Goal: Use online tool/utility: Utilize a website feature to perform a specific function

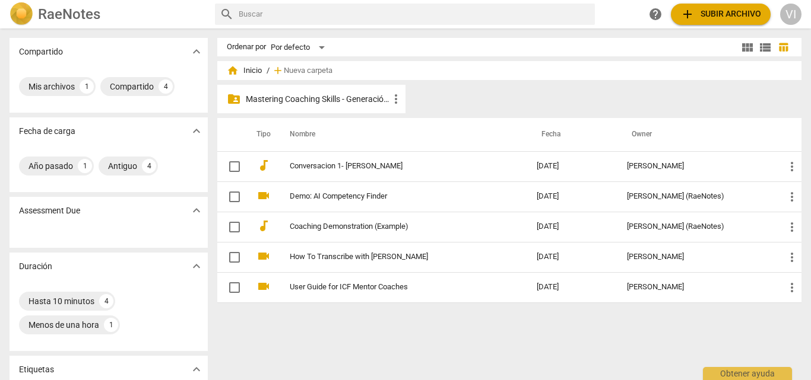
click at [357, 101] on p "Mastering Coaching Skills - Generación 31" at bounding box center [317, 99] width 143 height 12
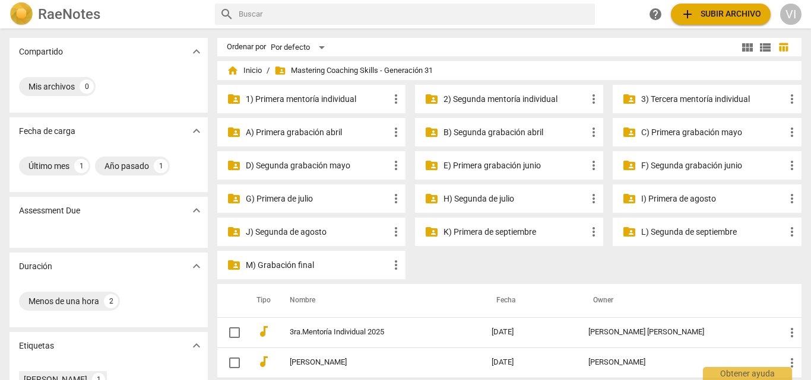
click at [657, 231] on p "L) Segunda de septiembre" at bounding box center [712, 232] width 143 height 12
click at [295, 266] on p "M) Grabación final" at bounding box center [317, 265] width 143 height 12
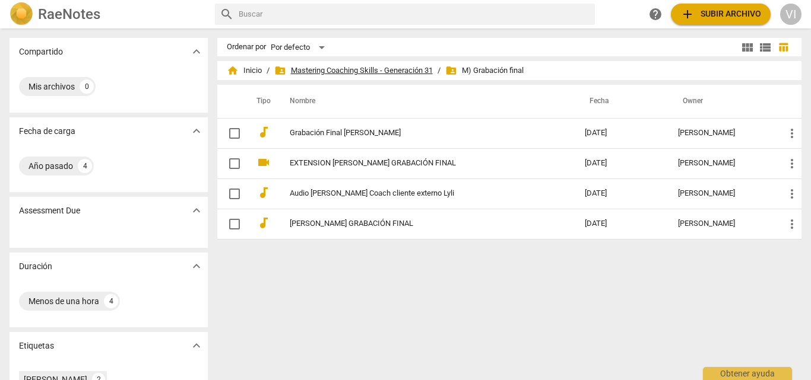
click at [349, 71] on span "folder_shared Mastering Coaching Skills - Generación 31" at bounding box center [353, 71] width 158 height 12
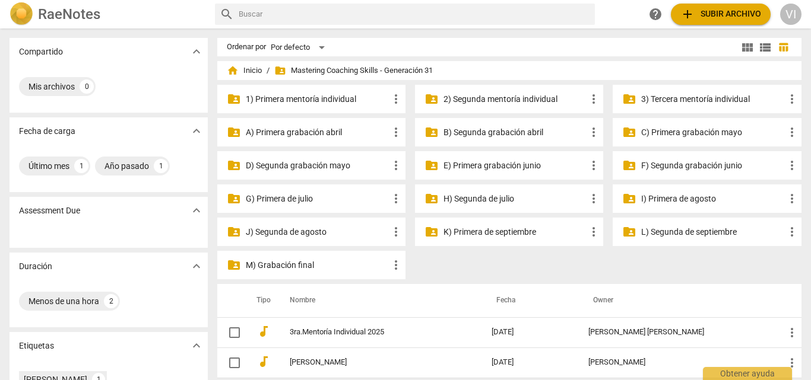
click at [483, 233] on p "K) Primera de septiembre" at bounding box center [514, 232] width 143 height 12
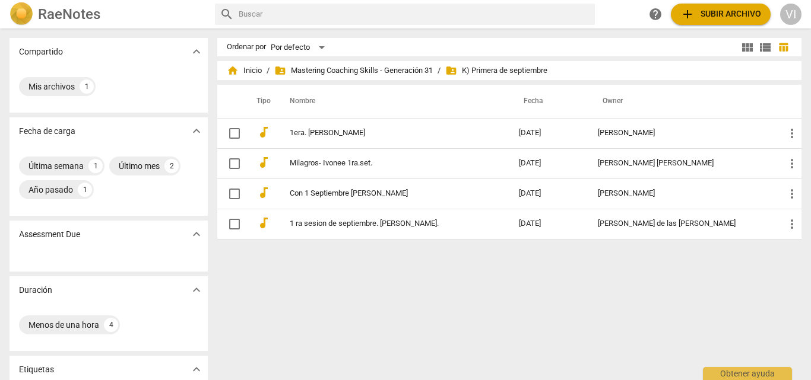
click at [400, 163] on link "Milagros- Ivonee 1ra.set." at bounding box center [383, 163] width 186 height 9
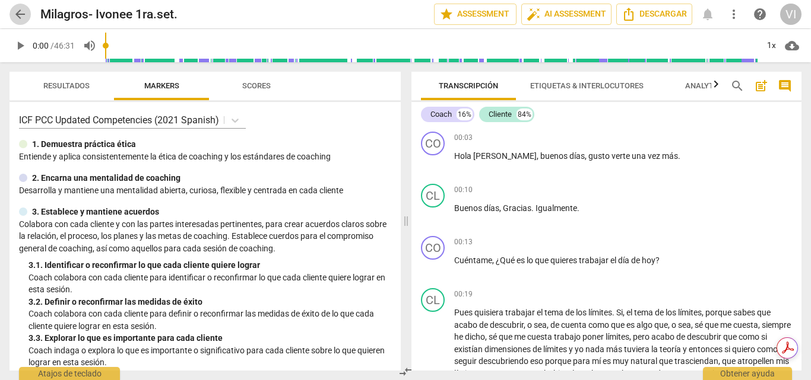
click at [18, 14] on span "arrow_back" at bounding box center [20, 14] width 14 height 14
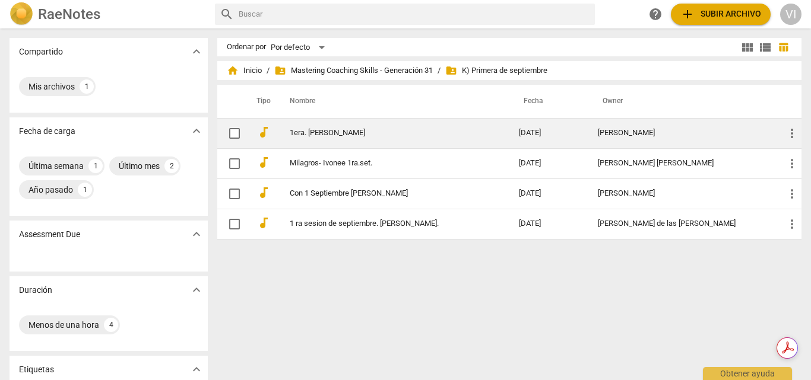
click at [365, 133] on link "1era. [PERSON_NAME]" at bounding box center [383, 133] width 186 height 9
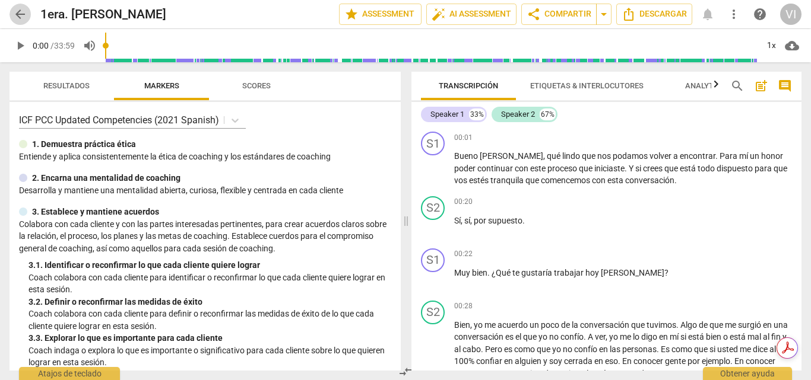
click at [15, 17] on span "arrow_back" at bounding box center [20, 14] width 14 height 14
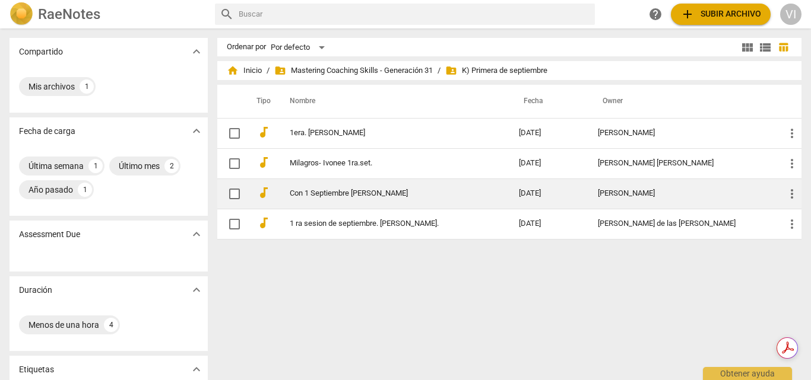
click at [354, 191] on link "Con 1 Septiembre [PERSON_NAME]" at bounding box center [383, 193] width 186 height 9
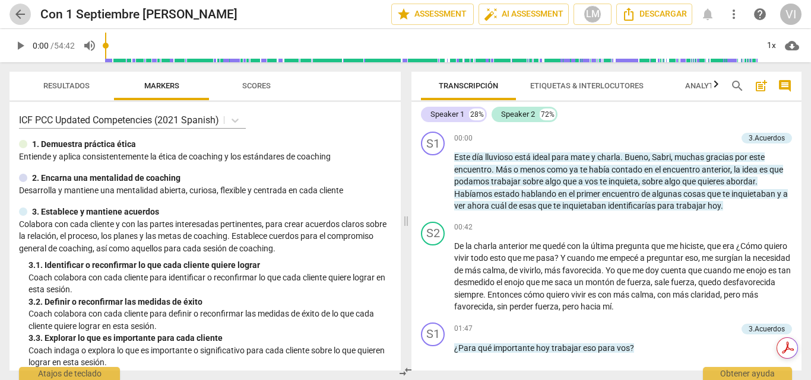
click at [22, 18] on span "arrow_back" at bounding box center [20, 14] width 14 height 14
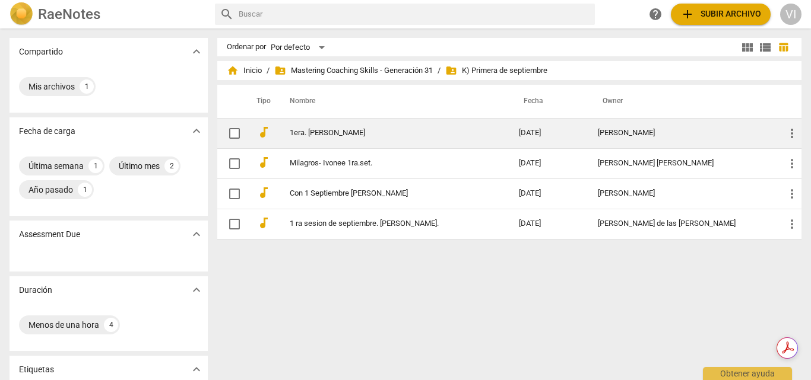
click at [338, 135] on link "1era. [PERSON_NAME]" at bounding box center [383, 133] width 186 height 9
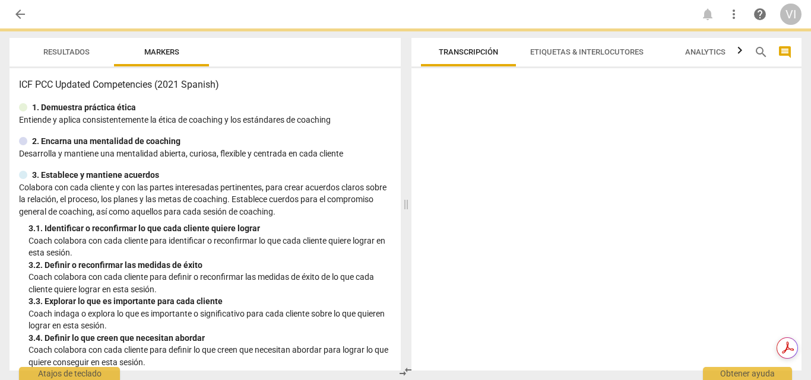
click at [338, 135] on div "ICF PCC Updated Competencies (2021 Spanish) 1. Demuestra práctica ética Entie…" at bounding box center [204, 219] width 391 height 303
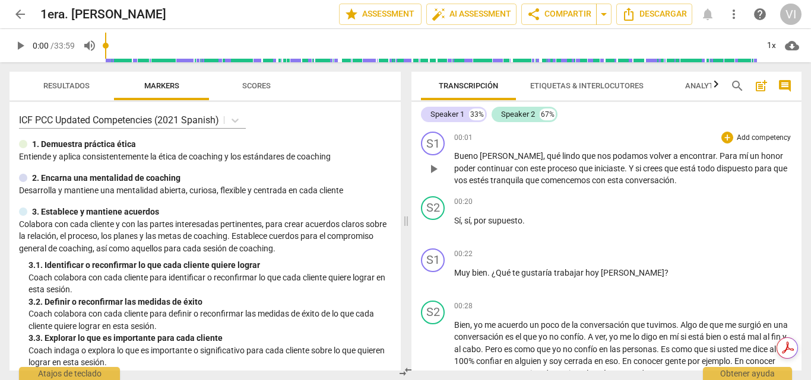
drag, startPoint x: 694, startPoint y: 214, endPoint x: 747, endPoint y: 134, distance: 95.4
click at [746, 136] on div "+ Add competency" at bounding box center [756, 138] width 71 height 12
click at [24, 48] on span "play_arrow" at bounding box center [20, 46] width 14 height 14
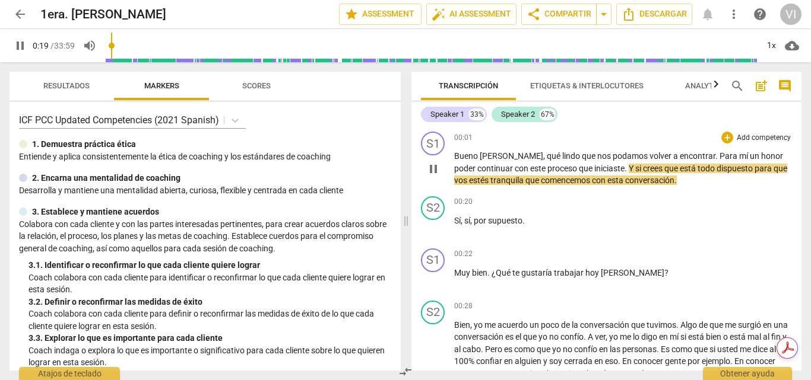
click at [742, 141] on p "Add competency" at bounding box center [763, 138] width 56 height 11
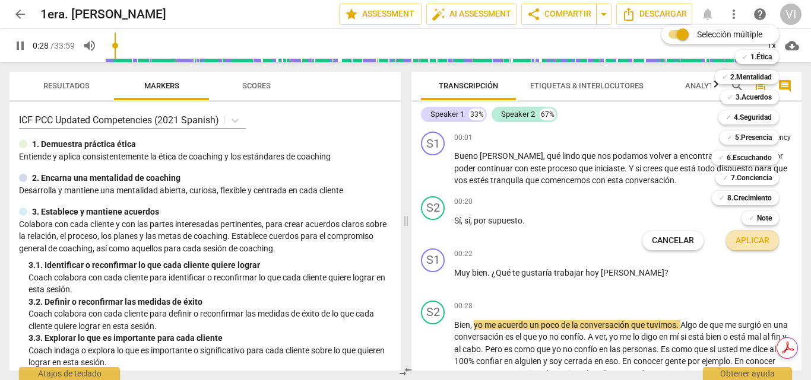
click at [756, 244] on span "Aplicar" at bounding box center [752, 241] width 34 height 12
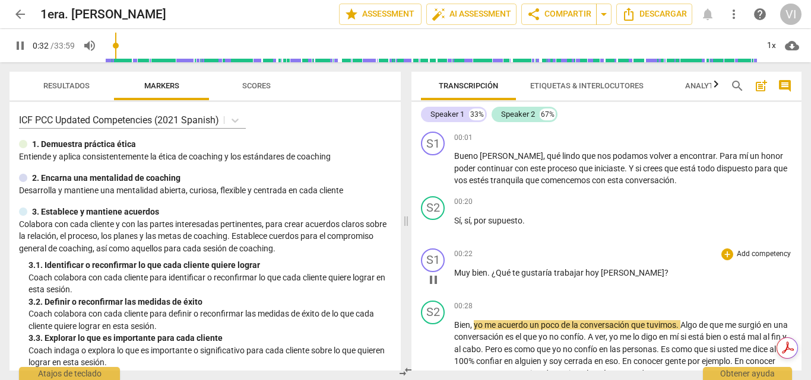
click at [749, 255] on p "Add competency" at bounding box center [763, 254] width 56 height 11
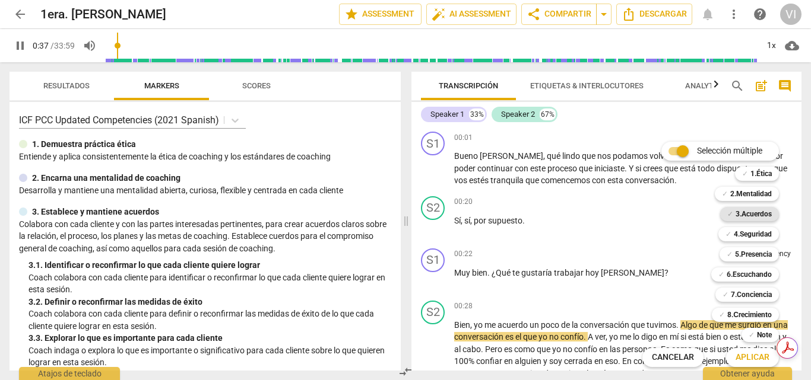
click at [751, 213] on b "3.Acuerdos" at bounding box center [753, 214] width 36 height 14
click at [746, 357] on span "Aplicar" at bounding box center [752, 358] width 34 height 12
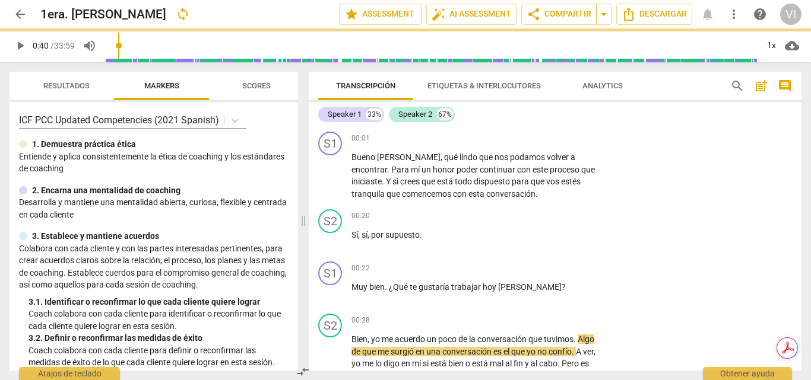
type input "40"
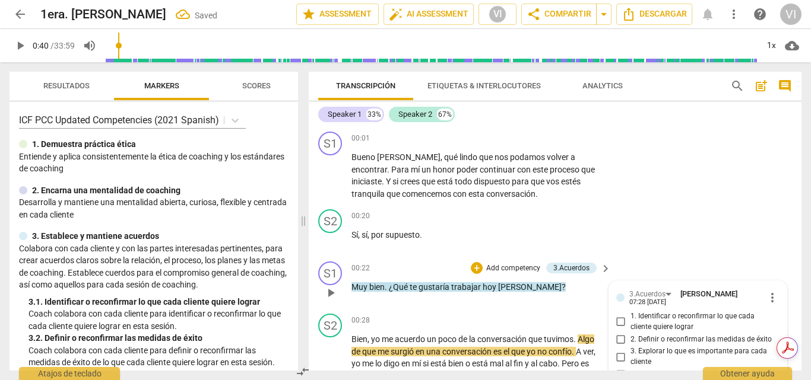
scroll to position [153, 0]
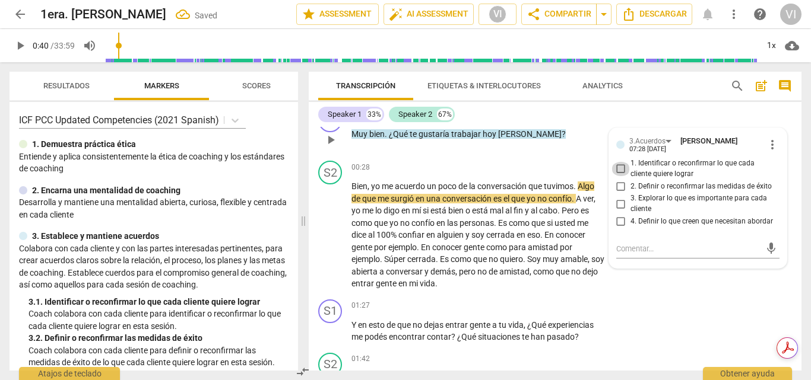
click at [617, 171] on input "1. Identificar o reconfirmar lo que cada cliente quiere lograr" at bounding box center [620, 169] width 19 height 14
checkbox input "true"
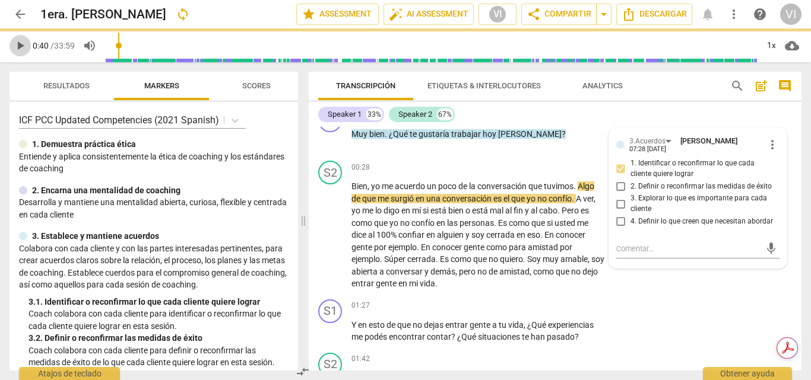
click at [15, 46] on span "play_arrow" at bounding box center [20, 46] width 14 height 14
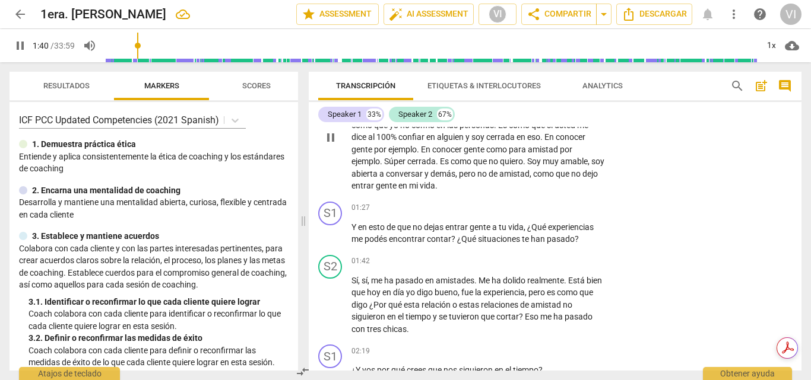
scroll to position [272, 0]
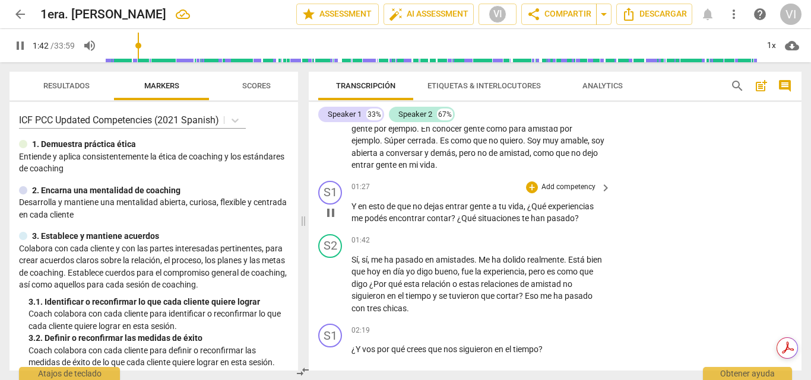
click at [583, 189] on p "Add competency" at bounding box center [568, 187] width 56 height 11
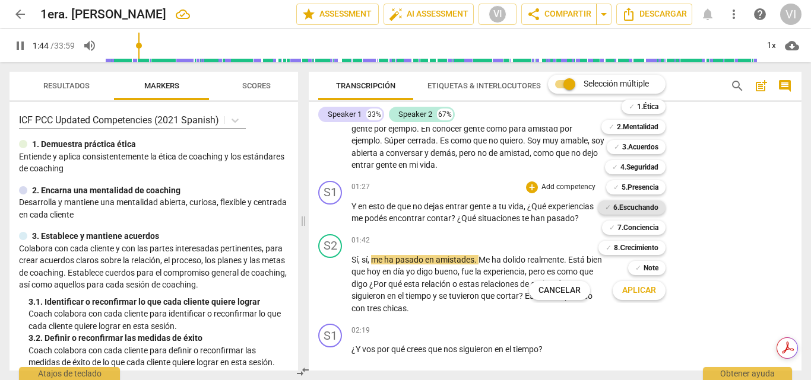
click at [625, 210] on b "6.Escuchando" at bounding box center [635, 208] width 45 height 14
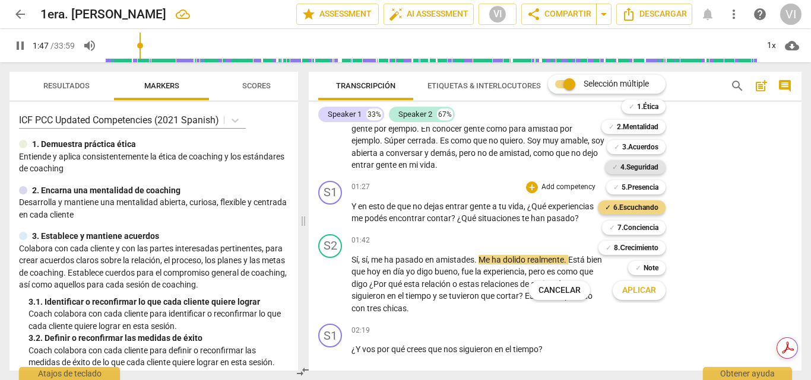
click at [645, 169] on b "4.Seguridad" at bounding box center [639, 167] width 38 height 14
click at [643, 186] on b "5.Presencia" at bounding box center [639, 187] width 37 height 14
click at [647, 289] on span "Aplicar" at bounding box center [639, 291] width 34 height 12
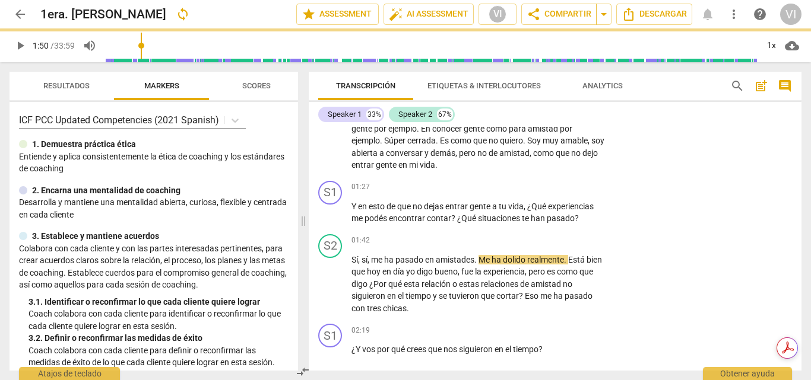
type input "111"
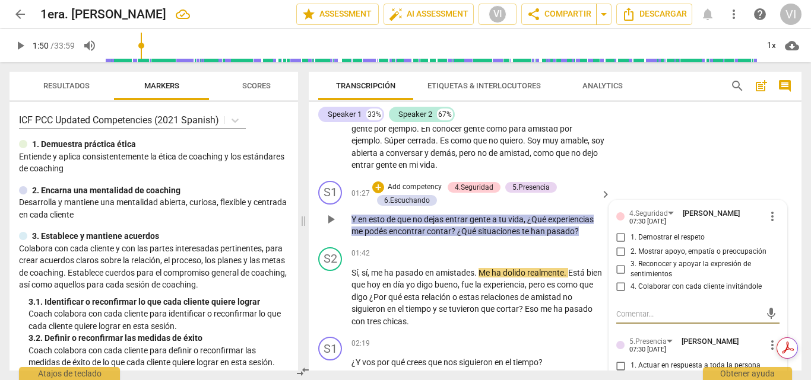
click at [619, 272] on input "3. Reconocer y apoyar la expresión de sentimientos" at bounding box center [620, 269] width 19 height 14
checkbox input "true"
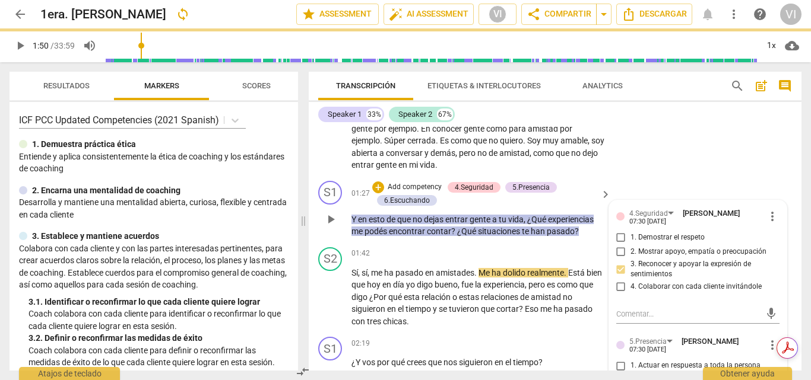
click at [616, 253] on input "2. Mostrar apoyo, empatía o preocupación" at bounding box center [620, 252] width 19 height 14
checkbox input "true"
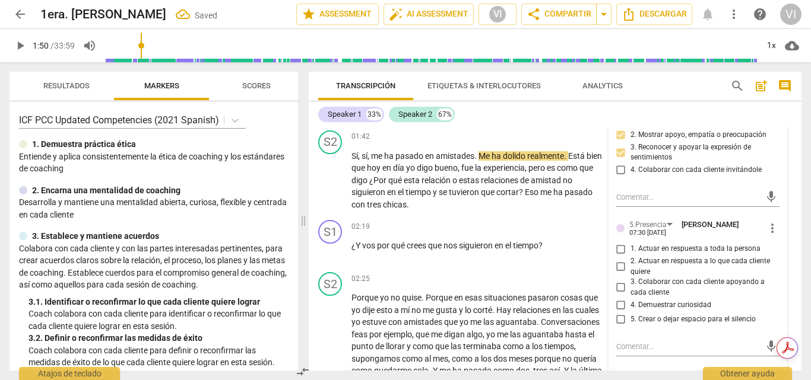
scroll to position [390, 0]
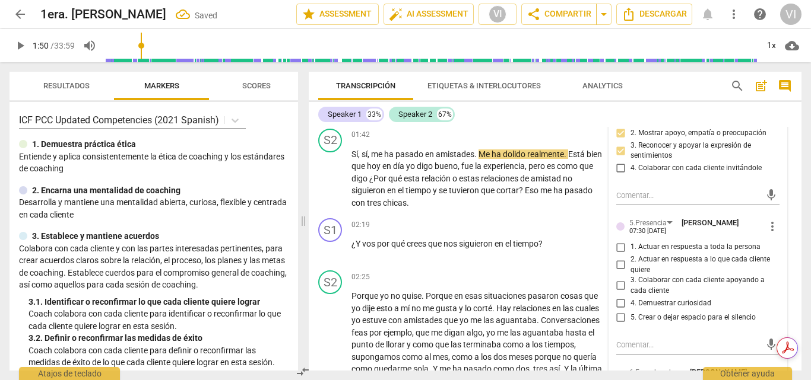
click at [617, 250] on input "1. Actuar en respuesta a toda la persona" at bounding box center [620, 247] width 19 height 14
checkbox input "true"
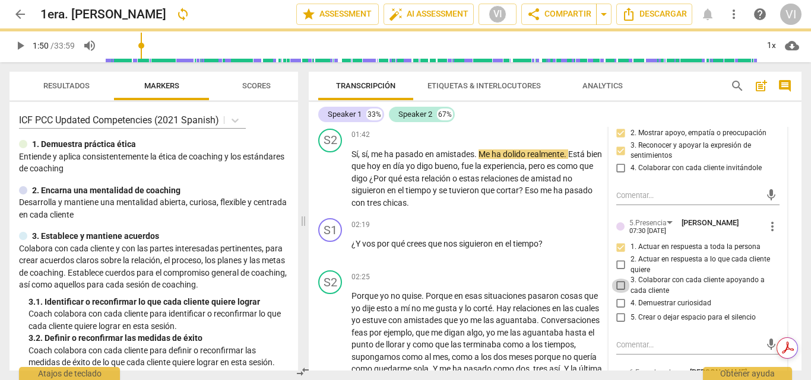
click at [619, 287] on input "3. Colaborar con cada cliente apoyando a cada cliente" at bounding box center [620, 286] width 19 height 14
checkbox input "true"
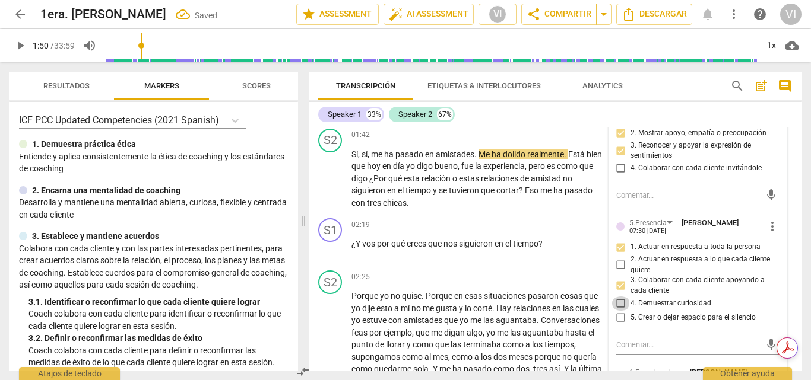
click at [618, 302] on input "4. Demuestrar curiosidad" at bounding box center [620, 304] width 19 height 14
checkbox input "true"
click at [619, 314] on input "5. Crear o dejar espacio para el silencio" at bounding box center [620, 318] width 19 height 14
checkbox input "true"
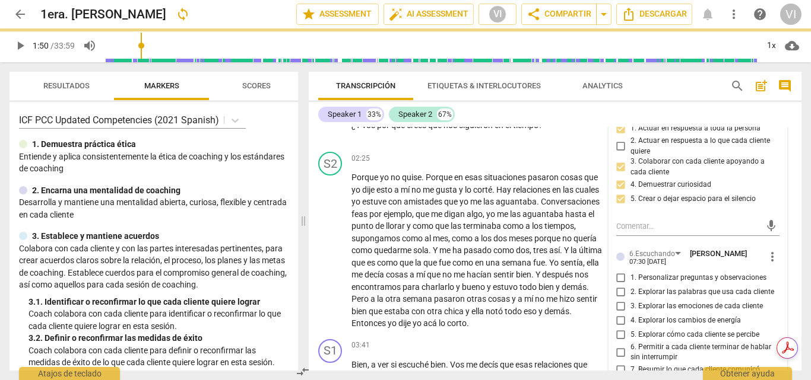
scroll to position [628, 0]
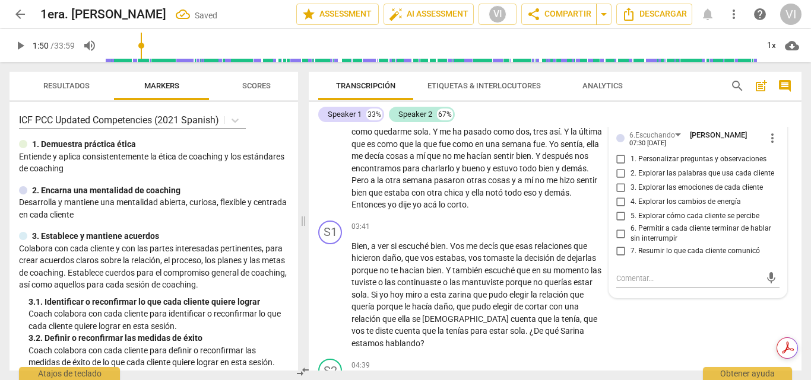
click at [619, 160] on input "1. Personalizar preguntas y observaciones" at bounding box center [620, 159] width 19 height 14
checkbox input "true"
click at [619, 176] on input "2. Explorar las palabras que usa cada cliente" at bounding box center [620, 174] width 19 height 14
checkbox input "true"
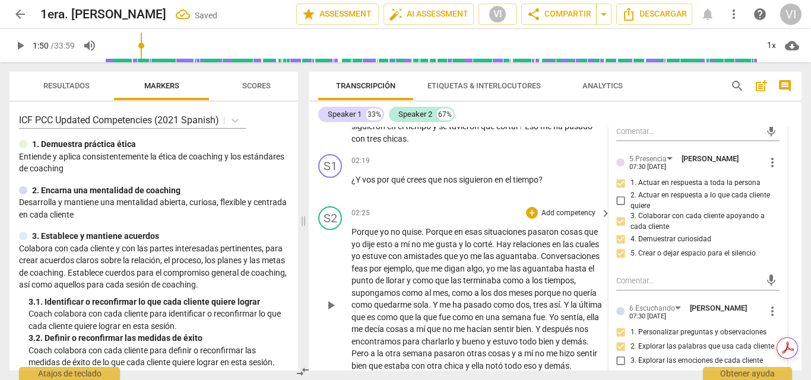
scroll to position [450, 0]
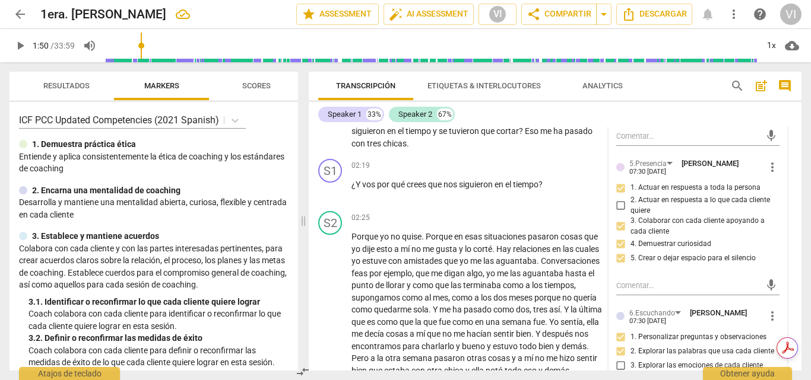
click at [18, 49] on span "play_arrow" at bounding box center [20, 46] width 14 height 14
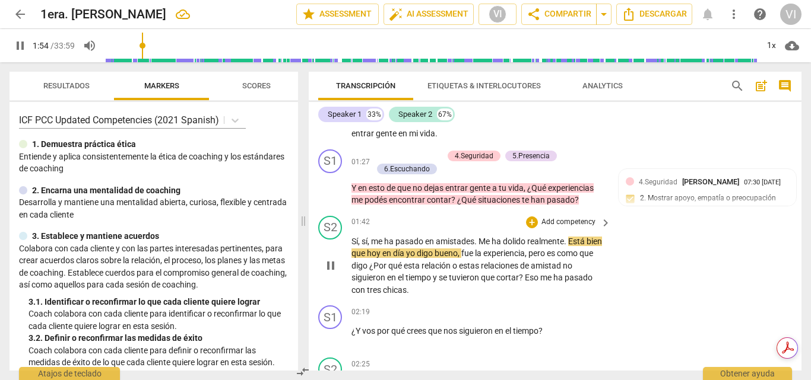
scroll to position [331, 0]
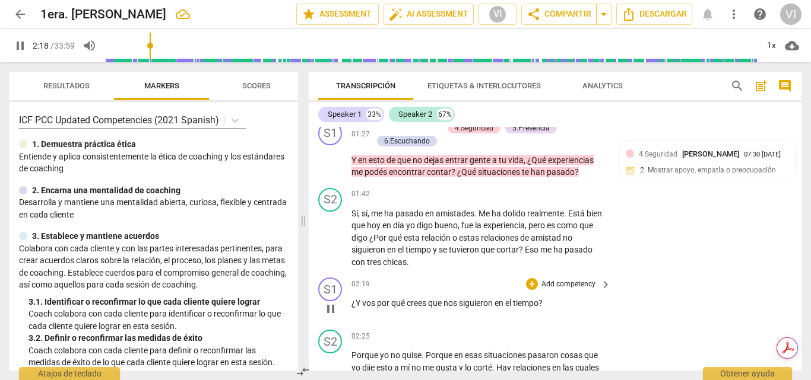
click at [550, 286] on p "Add competency" at bounding box center [568, 284] width 56 height 11
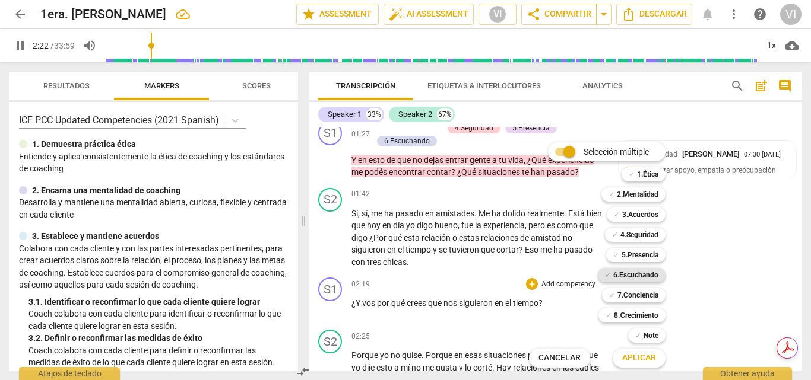
click at [633, 276] on b "6.Escuchando" at bounding box center [635, 275] width 45 height 14
click at [630, 293] on b "7.Conciencia" at bounding box center [637, 295] width 41 height 14
click at [641, 363] on span "Aplicar" at bounding box center [639, 358] width 34 height 12
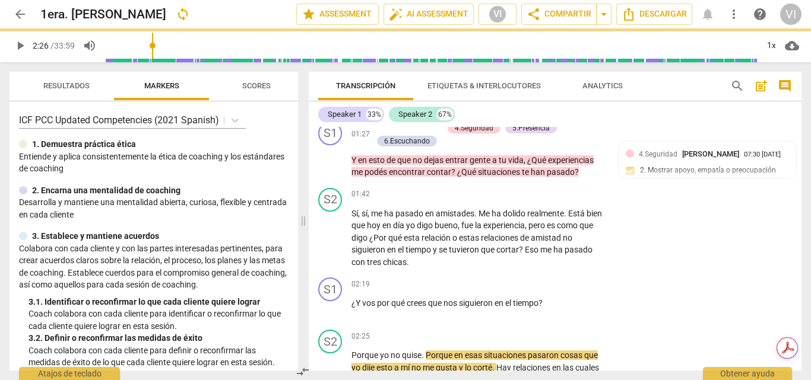
type input "147"
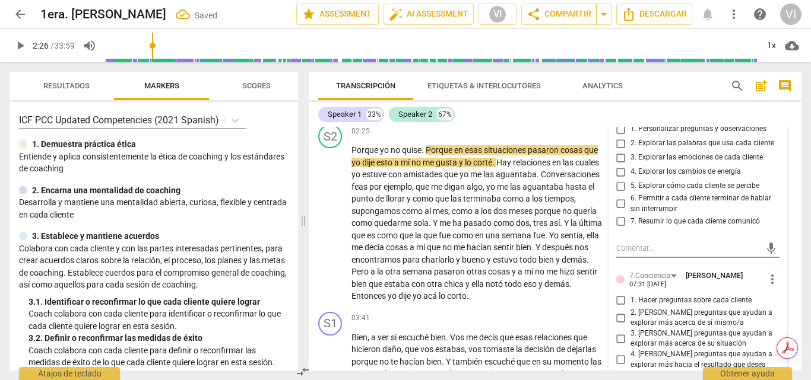
scroll to position [477, 0]
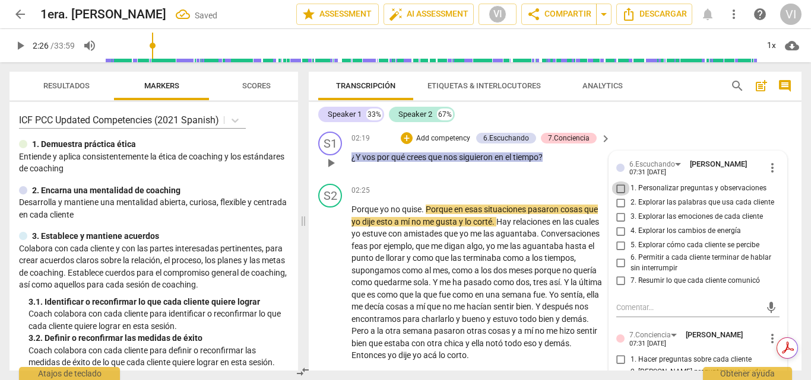
click at [618, 193] on input "1. Personalizar preguntas y observaciones" at bounding box center [620, 189] width 19 height 14
checkbox input "true"
click at [622, 206] on input "2. Explorar las palabras que usa cada cliente" at bounding box center [620, 203] width 19 height 14
checkbox input "true"
click at [615, 245] on input "5. Explorar cómo cada cliente se percibe" at bounding box center [620, 246] width 19 height 14
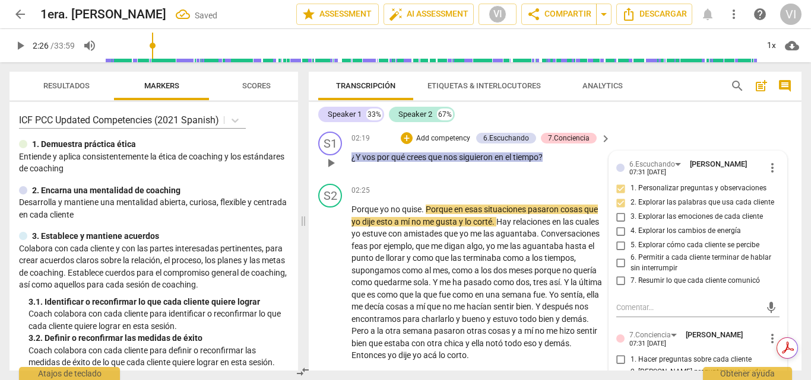
checkbox input "true"
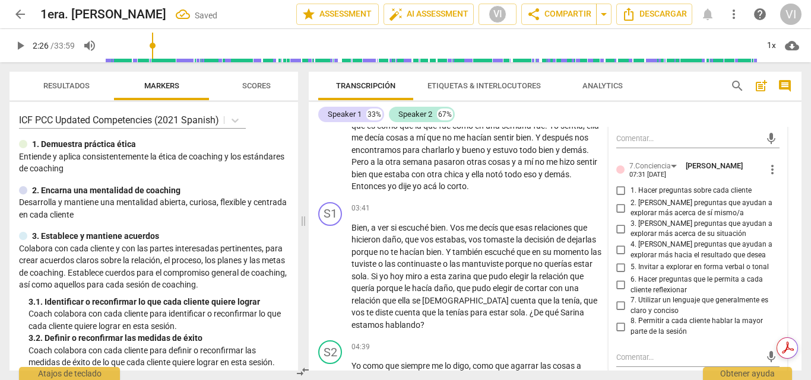
scroll to position [655, 0]
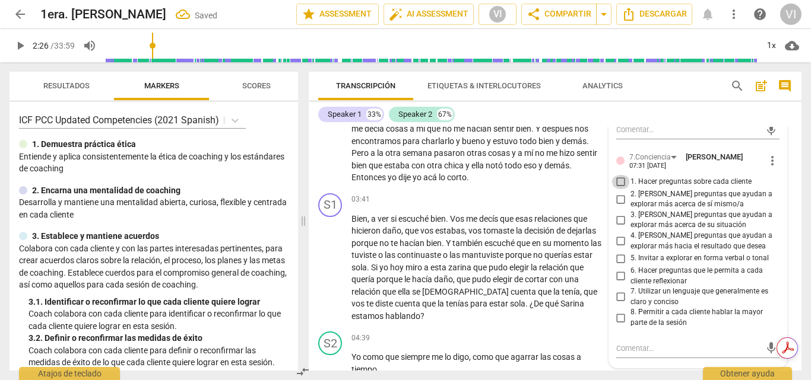
click at [619, 183] on input "1. Hacer preguntas sobre cada cliente" at bounding box center [620, 182] width 19 height 14
checkbox input "true"
click at [618, 222] on input "3. [PERSON_NAME] preguntas que ayudan a explorar más acerca de su situación" at bounding box center [620, 220] width 19 height 14
checkbox input "true"
click at [619, 278] on input "6. Hacer preguntas que le permita a cada cliente reflexionar" at bounding box center [620, 276] width 19 height 14
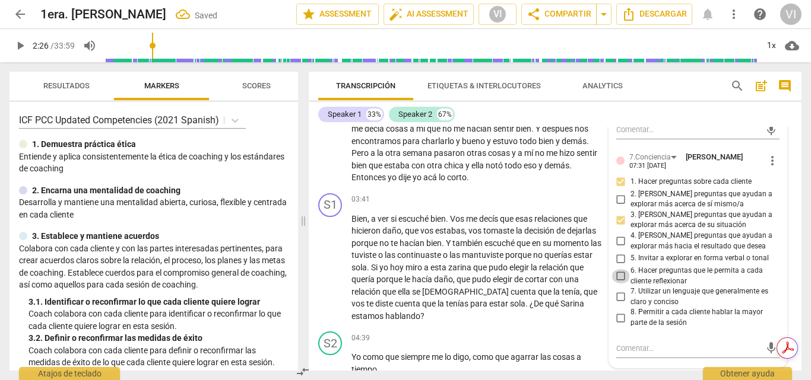
checkbox input "true"
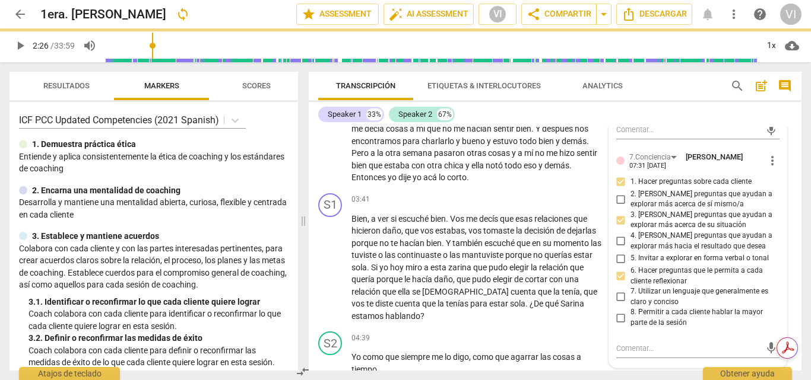
click at [20, 47] on span "play_arrow" at bounding box center [20, 46] width 14 height 14
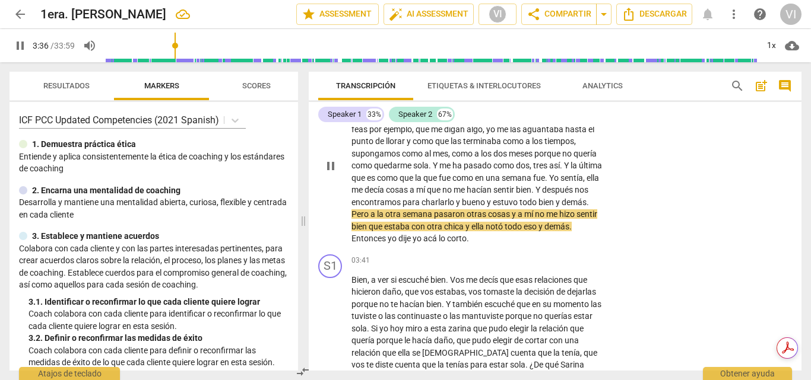
scroll to position [596, 0]
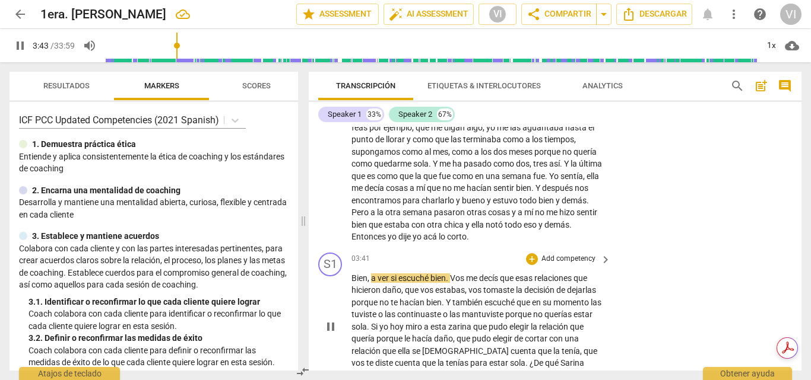
click at [551, 262] on p "Add competency" at bounding box center [568, 259] width 56 height 11
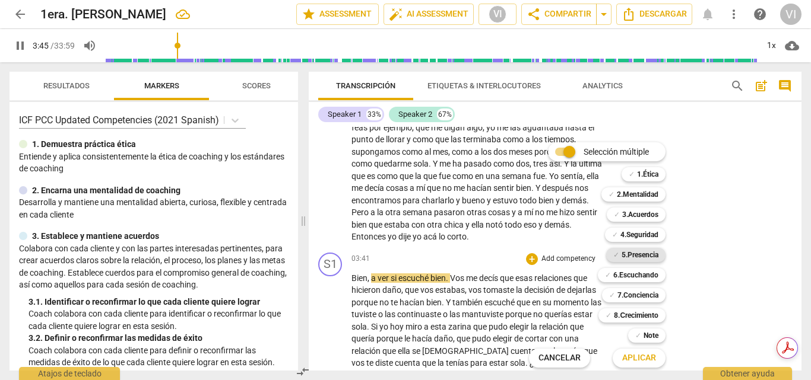
click at [639, 253] on b "5.Presencia" at bounding box center [639, 255] width 37 height 14
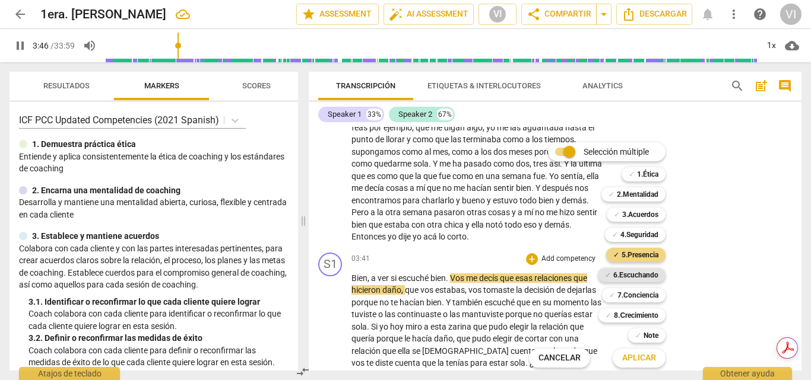
click at [637, 274] on b "6.Escuchando" at bounding box center [635, 275] width 45 height 14
click at [636, 355] on span "Aplicar" at bounding box center [639, 358] width 34 height 12
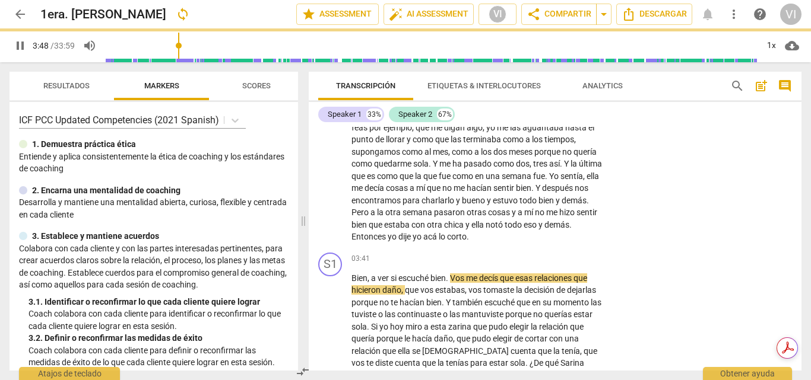
type input "229"
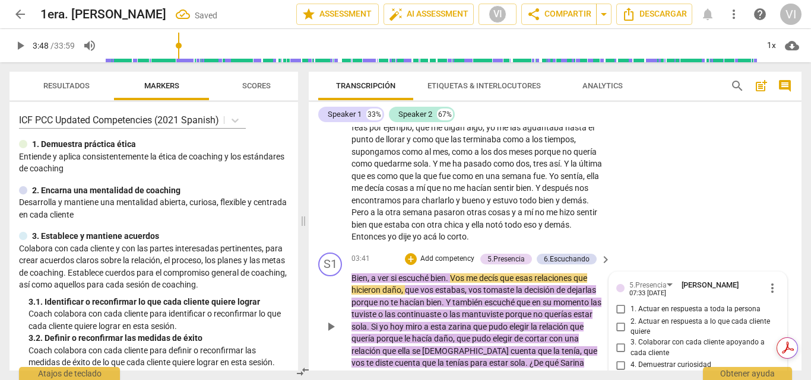
scroll to position [754, 0]
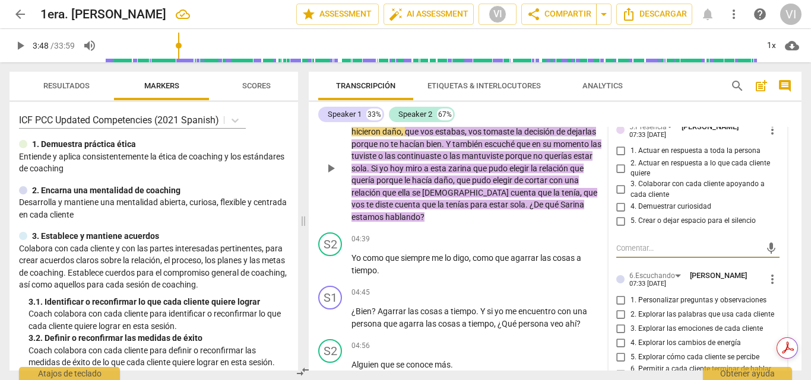
click at [617, 155] on input "1. Actuar en respuesta a toda la persona" at bounding box center [620, 151] width 19 height 14
checkbox input "true"
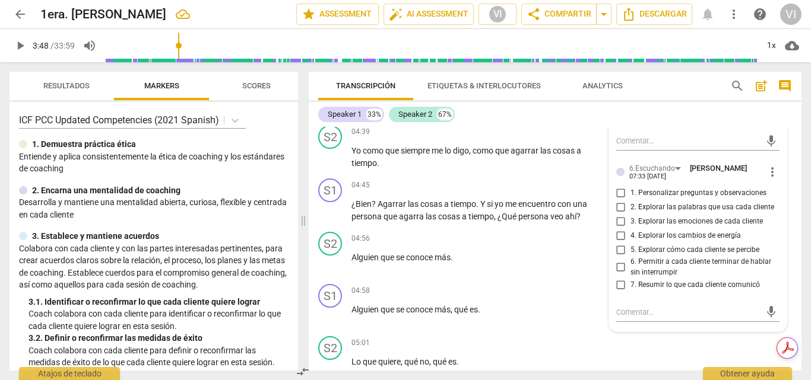
scroll to position [873, 0]
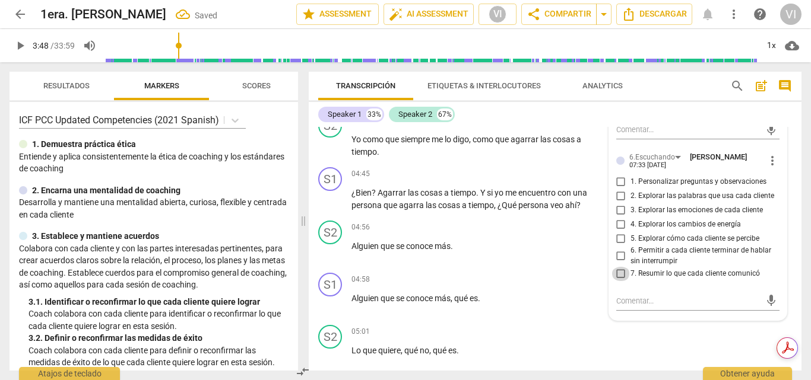
click at [616, 274] on input "7. Resumir lo que cada cliente comunicó" at bounding box center [620, 274] width 19 height 14
checkbox input "true"
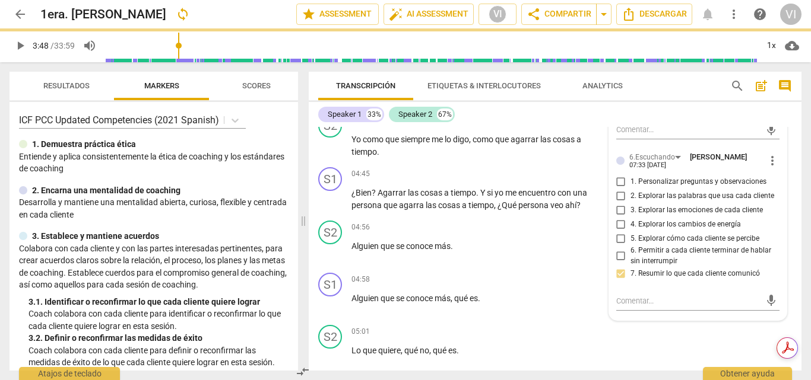
click at [21, 47] on span "play_arrow" at bounding box center [20, 46] width 14 height 14
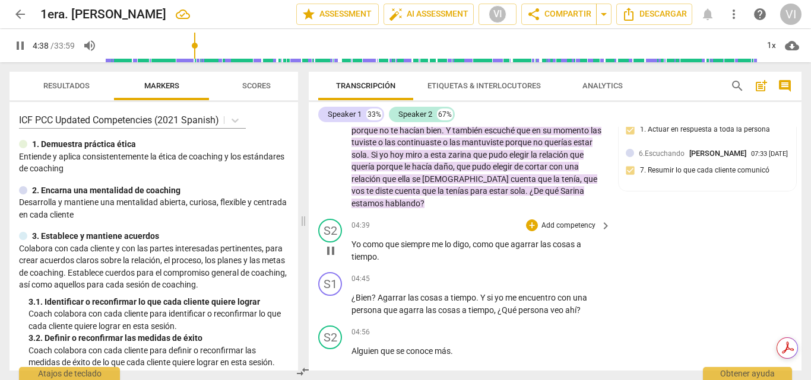
scroll to position [813, 0]
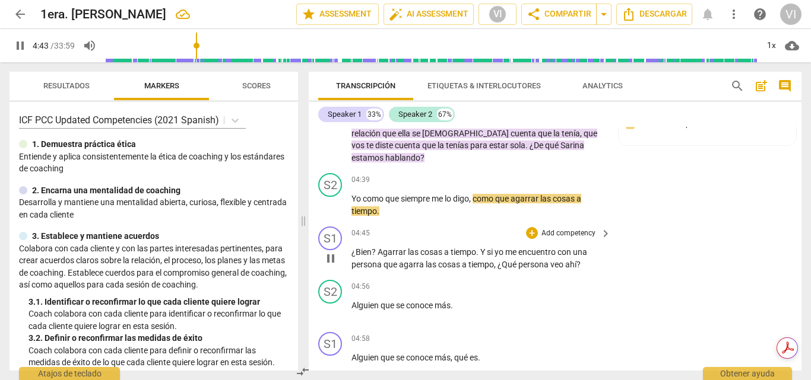
click at [571, 228] on p "Add competency" at bounding box center [568, 233] width 56 height 11
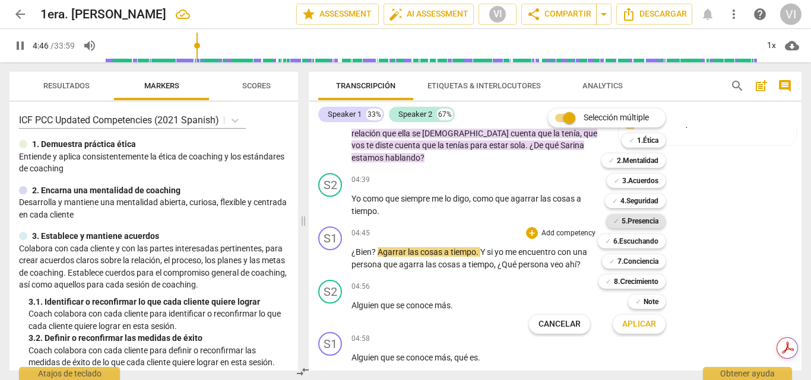
click at [644, 224] on b "5.Presencia" at bounding box center [639, 221] width 37 height 14
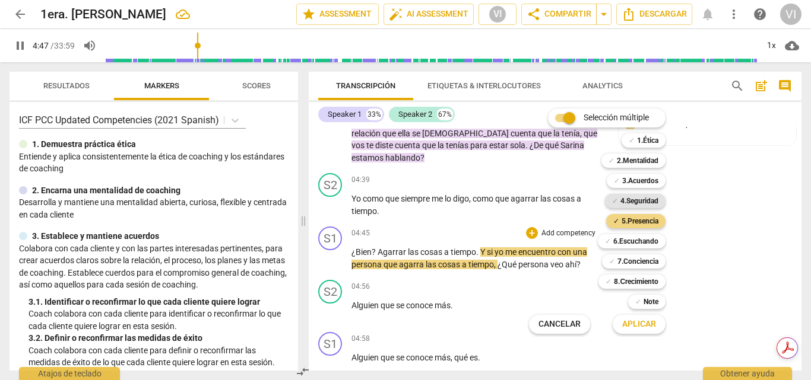
click at [650, 204] on b "4.Seguridad" at bounding box center [639, 201] width 38 height 14
click at [641, 262] on b "7.Conciencia" at bounding box center [637, 262] width 41 height 14
click at [647, 327] on span "Aplicar" at bounding box center [639, 325] width 34 height 12
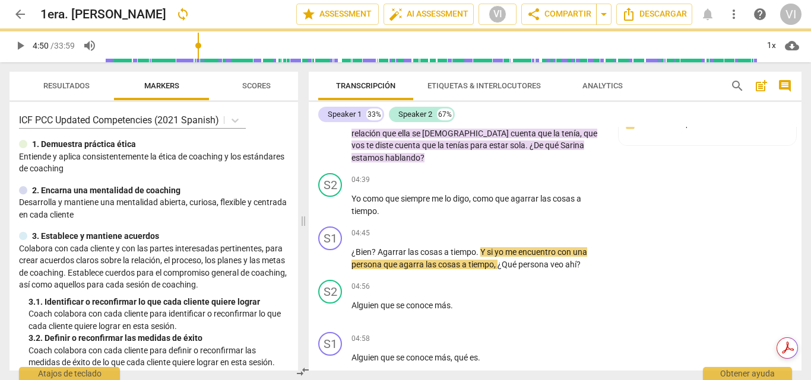
type input "290"
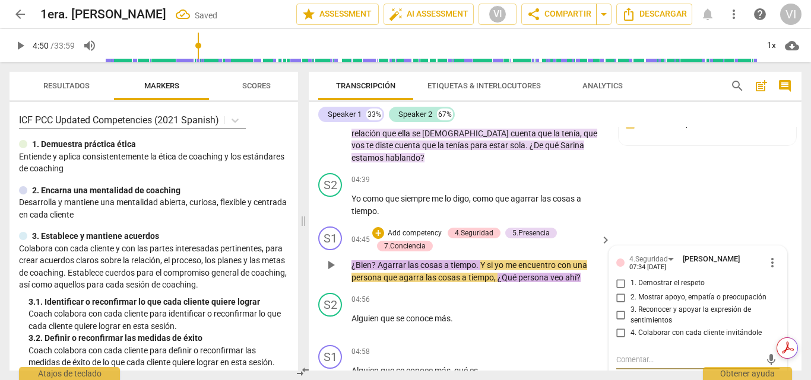
click at [621, 291] on input "2. Mostrar apoyo, empatía o preocupación" at bounding box center [620, 298] width 19 height 14
checkbox input "true"
click at [618, 309] on input "3. Reconocer y apoyar la expresión de sentimientos" at bounding box center [620, 316] width 19 height 14
checkbox input "true"
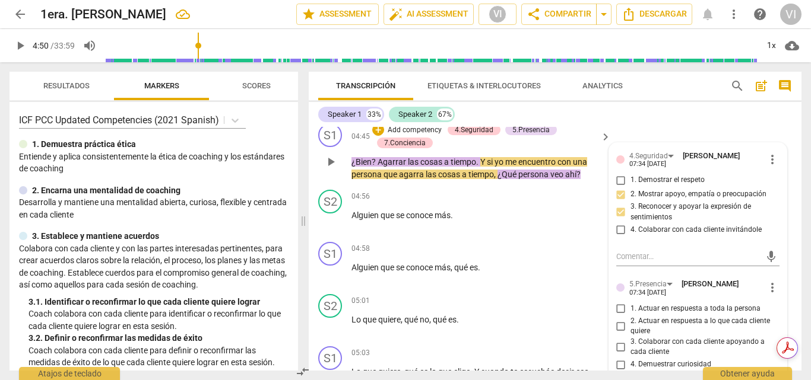
scroll to position [992, 0]
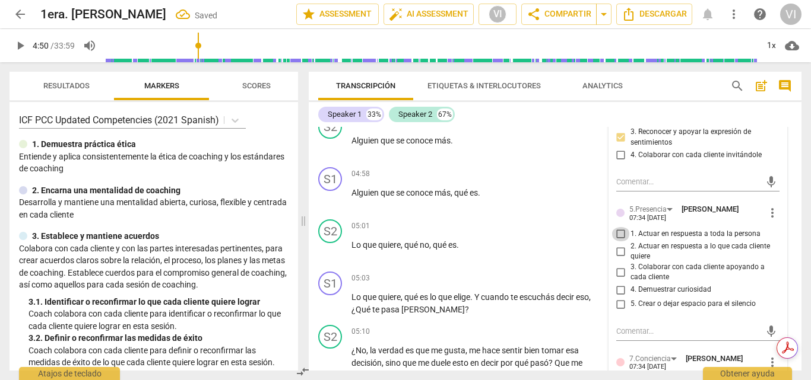
click at [621, 227] on input "1. Actuar en respuesta a toda la persona" at bounding box center [620, 234] width 19 height 14
checkbox input "true"
click at [618, 283] on input "4. Demuestrar curiosidad" at bounding box center [620, 290] width 19 height 14
checkbox input "true"
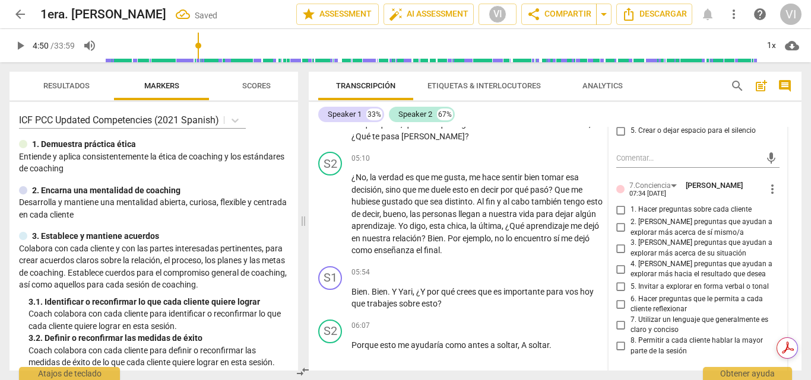
scroll to position [1170, 0]
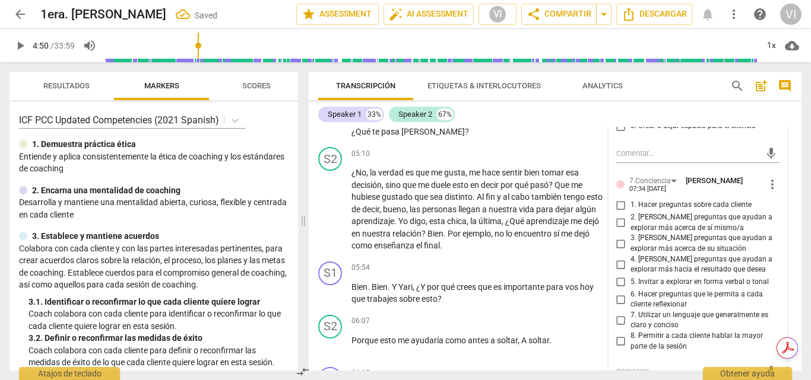
click at [621, 198] on input "1. Hacer preguntas sobre cada cliente" at bounding box center [620, 205] width 19 height 14
checkbox input "true"
click at [617, 216] on input "2. [PERSON_NAME] preguntas que ayudan a explorar más acerca de sí mismo/a" at bounding box center [620, 223] width 19 height 14
checkbox input "true"
click at [618, 237] on input "3. [PERSON_NAME] preguntas que ayudan a explorar más acerca de su situación" at bounding box center [620, 244] width 19 height 14
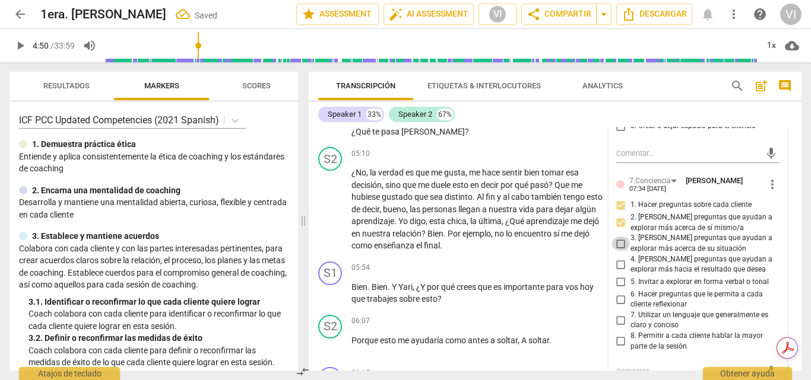
checkbox input "true"
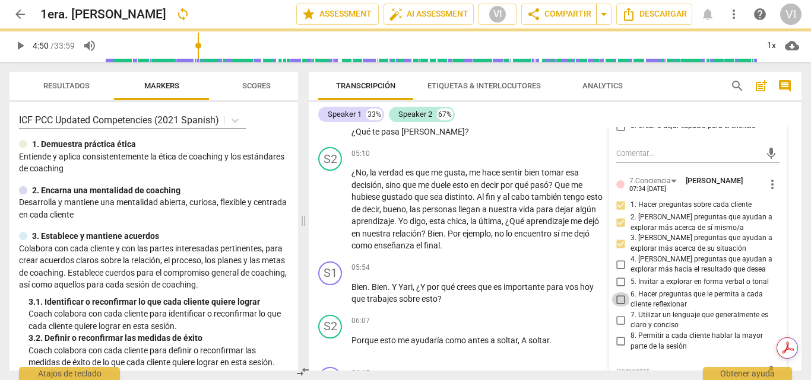
click at [618, 293] on input "6. Hacer preguntas que le permita a cada cliente reflexionar" at bounding box center [620, 300] width 19 height 14
checkbox input "true"
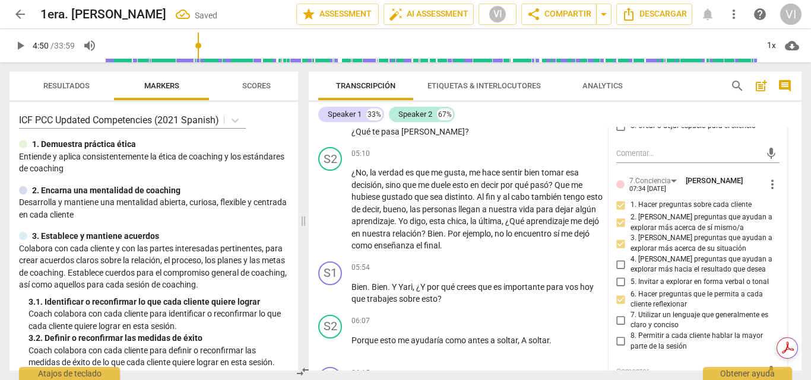
click at [20, 47] on span "play_arrow" at bounding box center [20, 46] width 14 height 14
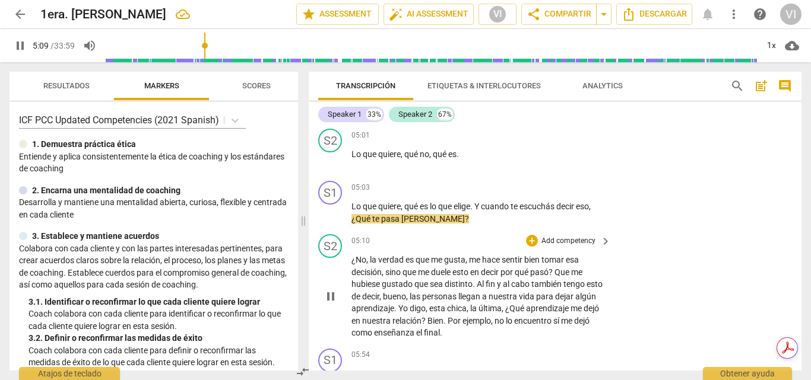
scroll to position [1053, 0]
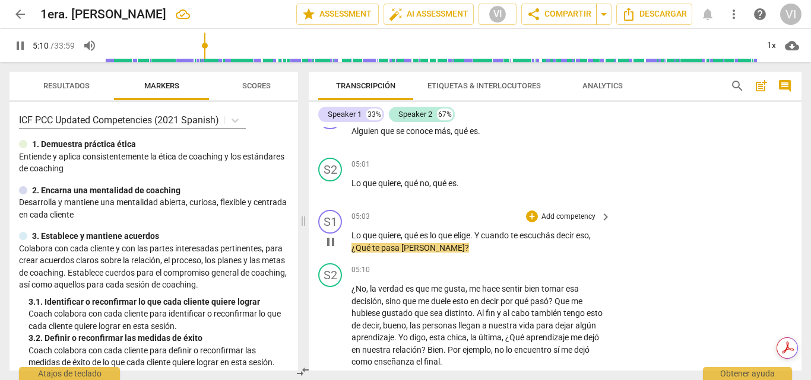
click at [567, 212] on p "Add competency" at bounding box center [568, 217] width 56 height 11
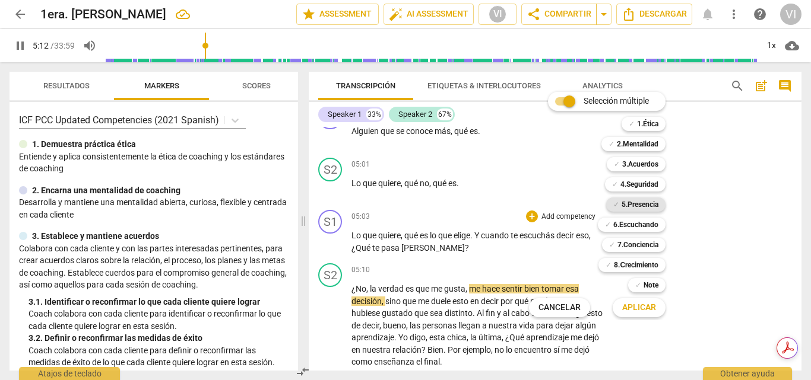
click at [637, 202] on b "5.Presencia" at bounding box center [639, 205] width 37 height 14
click at [633, 186] on b "4.Seguridad" at bounding box center [639, 184] width 38 height 14
click at [634, 242] on b "7.Conciencia" at bounding box center [637, 245] width 41 height 14
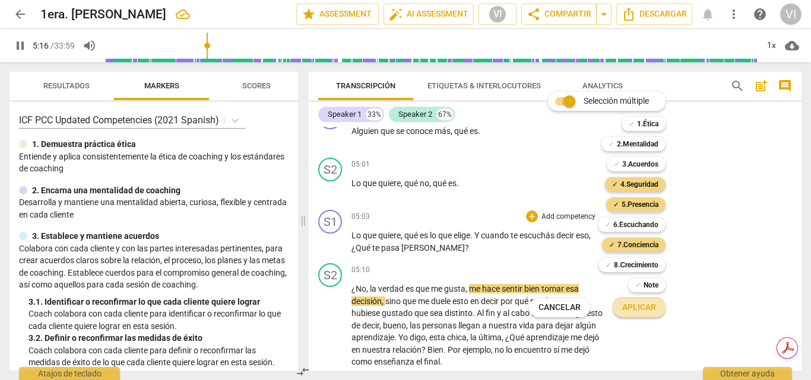
drag, startPoint x: 643, startPoint y: 312, endPoint x: 642, endPoint y: 304, distance: 7.1
click at [642, 307] on span "Aplicar" at bounding box center [639, 308] width 34 height 12
type input "317"
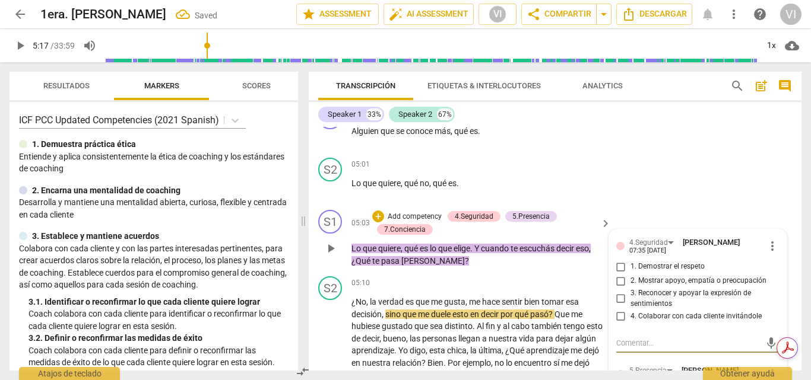
click at [621, 274] on input "2. Mostrar apoyo, empatía o preocupación" at bounding box center [620, 281] width 19 height 14
checkbox input "true"
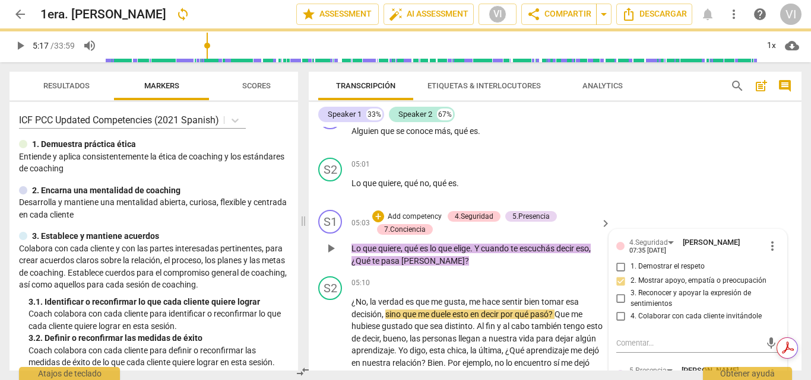
drag, startPoint x: 622, startPoint y: 287, endPoint x: 653, endPoint y: 243, distance: 54.2
click at [622, 292] on input "3. Reconocer y apoyar la expresión de sentimientos" at bounding box center [620, 299] width 19 height 14
checkbox input "true"
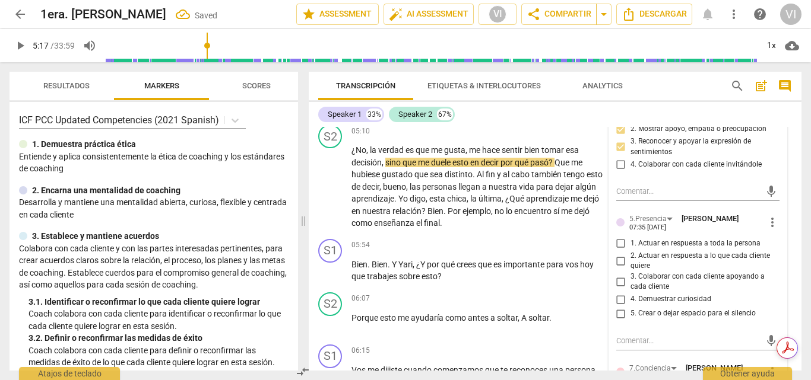
scroll to position [1231, 0]
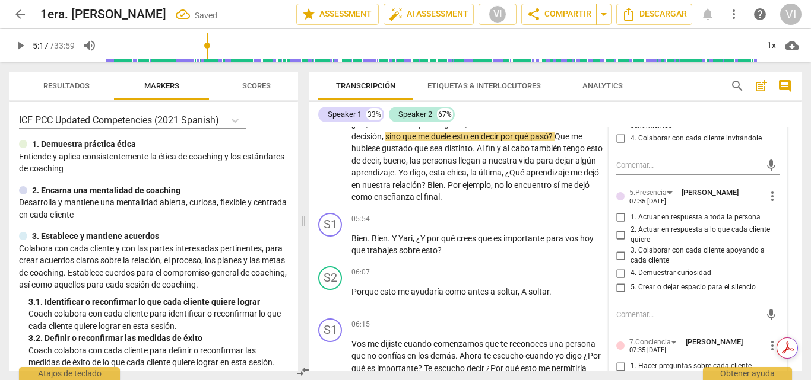
click at [621, 211] on input "1. Actuar en respuesta a toda la persona" at bounding box center [620, 218] width 19 height 14
checkbox input "true"
click at [617, 249] on input "3. Colaborar con cada cliente apoyando a cada cliente" at bounding box center [620, 256] width 19 height 14
checkbox input "true"
click at [619, 266] on input "4. Demuestrar curiosidad" at bounding box center [620, 273] width 19 height 14
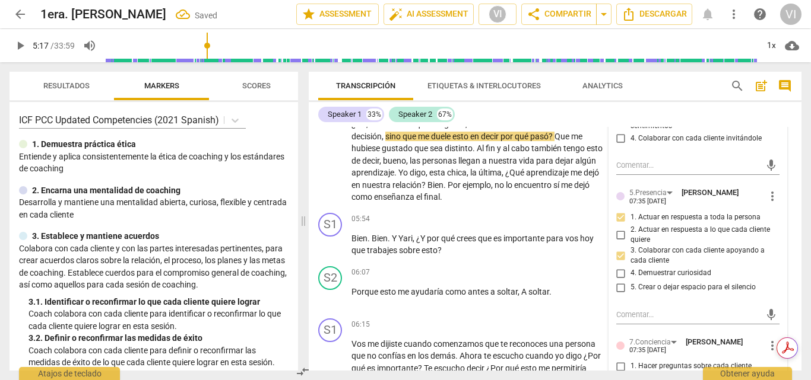
checkbox input "true"
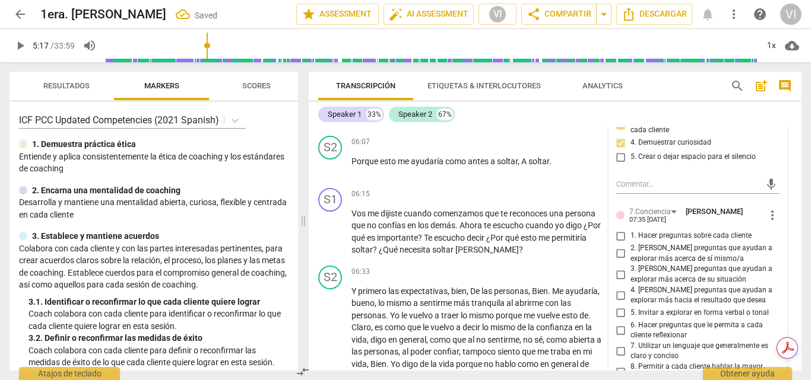
scroll to position [1409, 0]
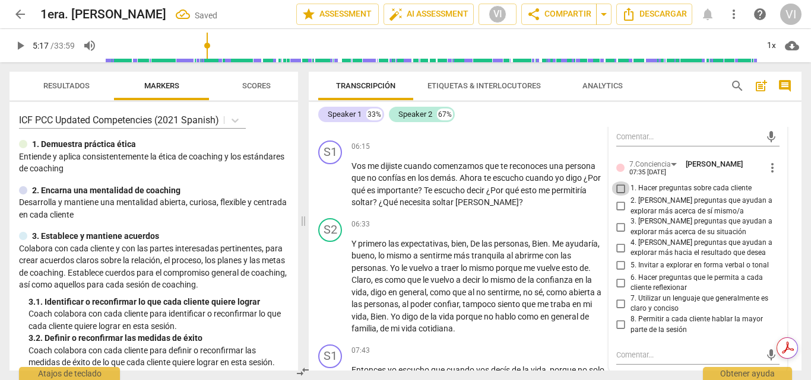
click at [615, 182] on input "1. Hacer preguntas sobre cada cliente" at bounding box center [620, 189] width 19 height 14
checkbox input "true"
click at [618, 199] on input "2. [PERSON_NAME] preguntas que ayudan a explorar más acerca de sí mismo/a" at bounding box center [620, 206] width 19 height 14
checkbox input "true"
click at [618, 276] on input "6. Hacer preguntas que le permita a cada cliente reflexionar" at bounding box center [620, 283] width 19 height 14
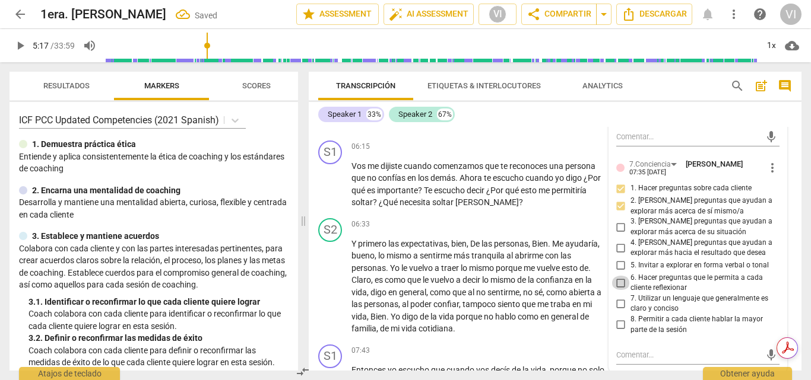
checkbox input "true"
click at [18, 46] on span "play_arrow" at bounding box center [20, 46] width 14 height 14
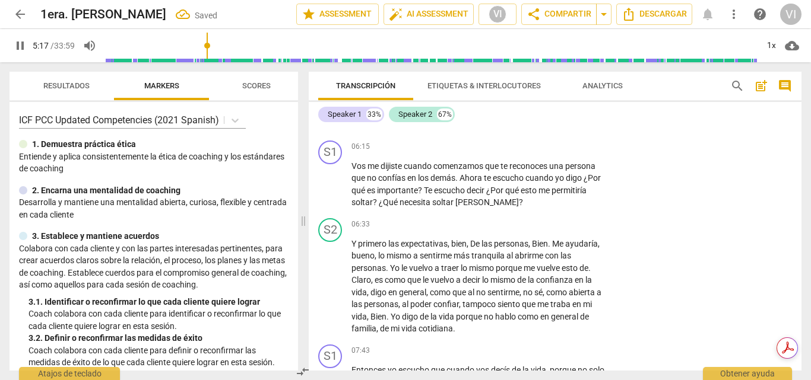
scroll to position [1223, 0]
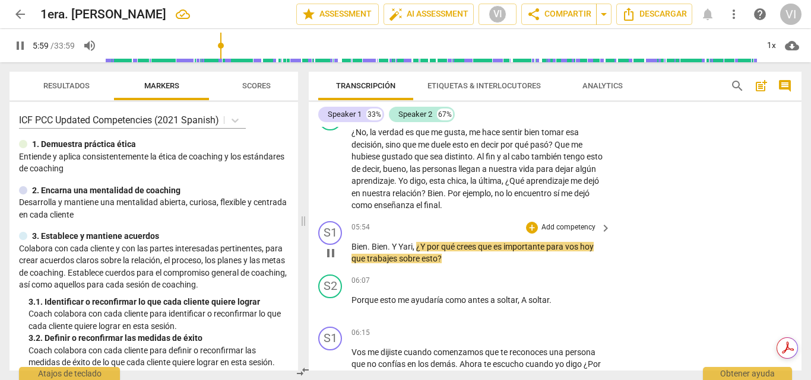
click at [560, 223] on p "Add competency" at bounding box center [568, 228] width 56 height 11
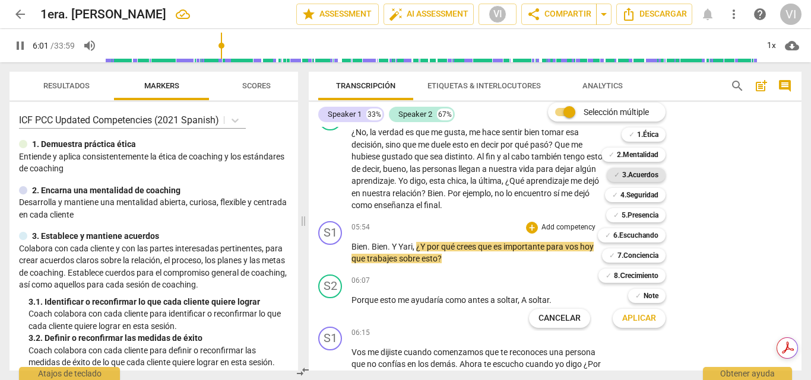
click at [637, 178] on b "3.Acuerdos" at bounding box center [640, 175] width 36 height 14
click at [637, 314] on span "Aplicar" at bounding box center [639, 319] width 34 height 12
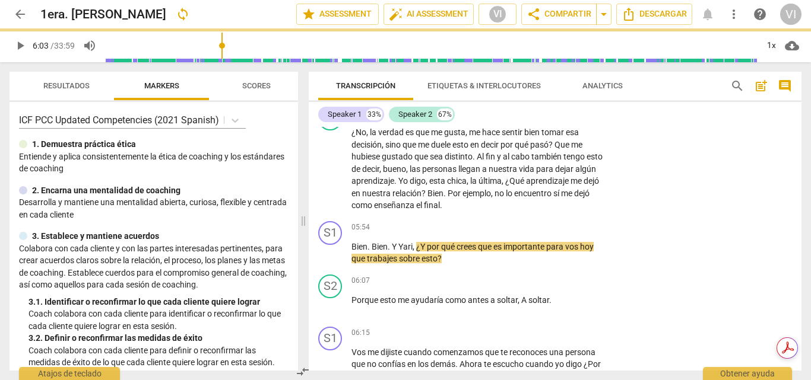
type input "364"
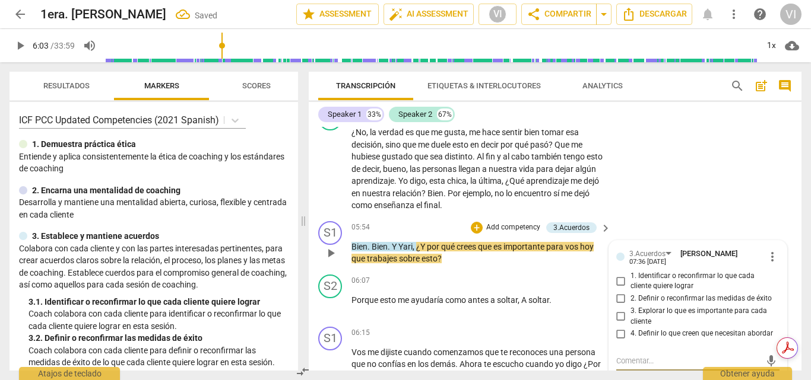
click at [616, 310] on input "3. Explorar lo que es importante para cada cliente" at bounding box center [620, 317] width 19 height 14
checkbox input "true"
click at [19, 43] on span "play_arrow" at bounding box center [20, 46] width 14 height 14
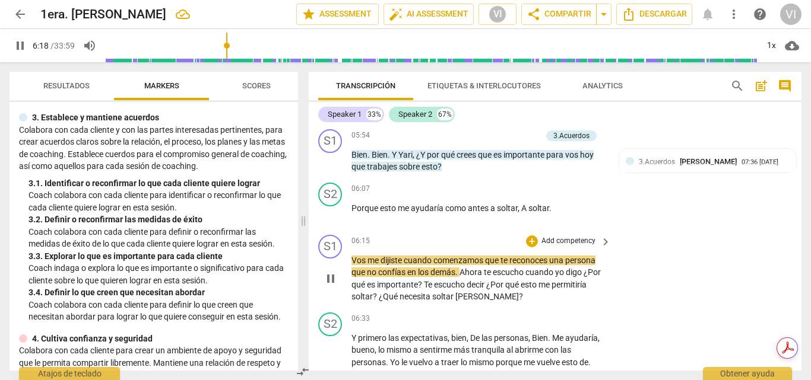
scroll to position [1342, 0]
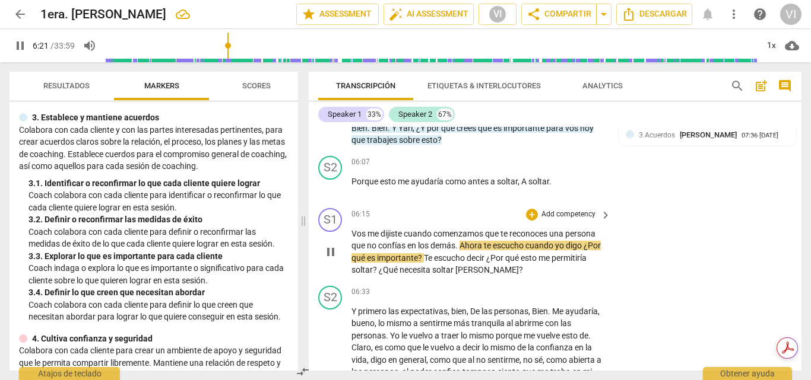
click at [568, 209] on p "Add competency" at bounding box center [568, 214] width 56 height 11
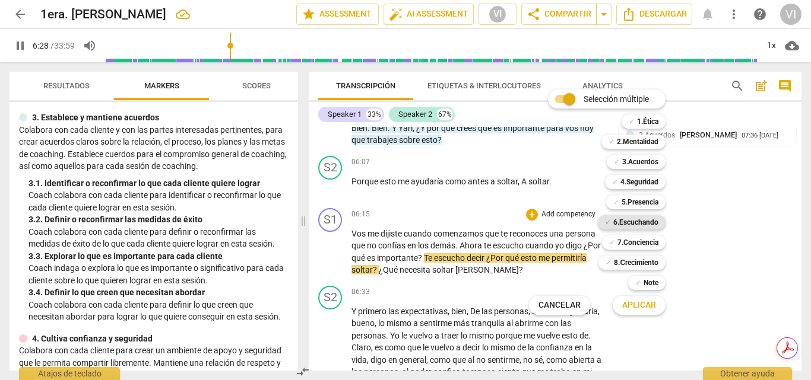
click at [633, 218] on b "6.Escuchando" at bounding box center [635, 222] width 45 height 14
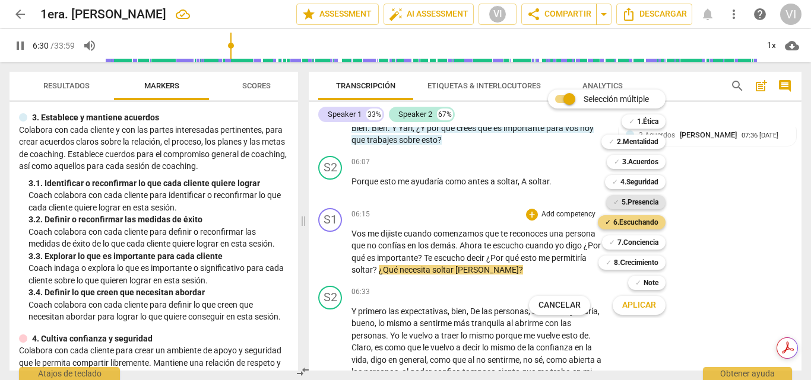
click at [636, 202] on b "5.Presencia" at bounding box center [639, 202] width 37 height 14
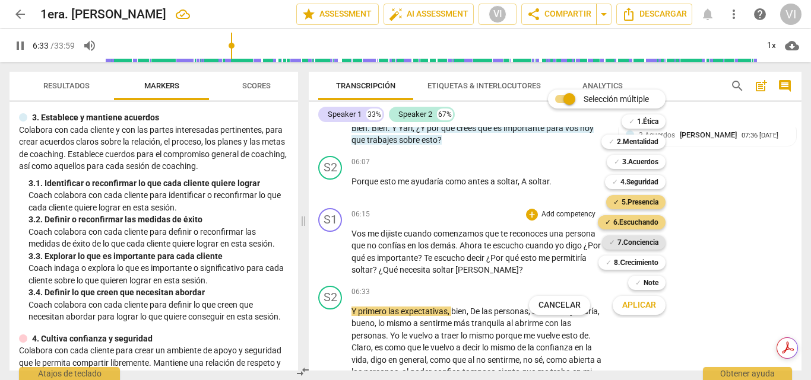
click at [636, 243] on b "7.Conciencia" at bounding box center [637, 243] width 41 height 14
click at [638, 302] on span "Aplicar" at bounding box center [639, 306] width 34 height 12
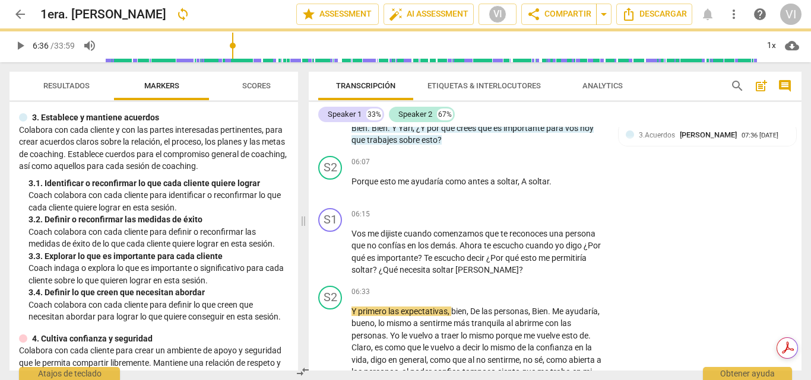
type input "396"
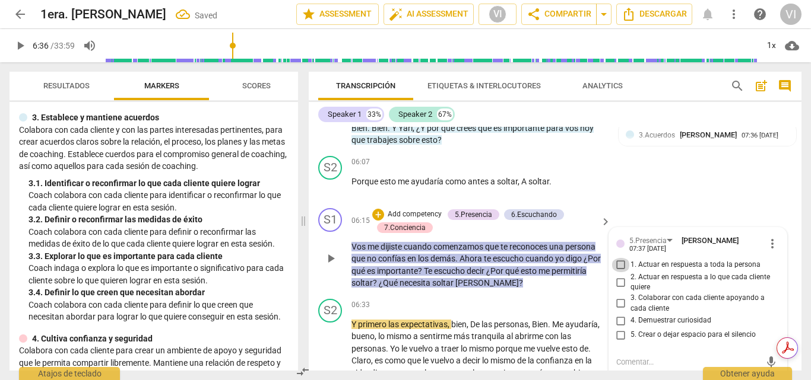
click at [621, 258] on input "1. Actuar en respuesta a toda la persona" at bounding box center [620, 265] width 19 height 14
checkbox input "true"
click at [623, 314] on input "4. Demuestrar curiosidad" at bounding box center [620, 321] width 19 height 14
checkbox input "true"
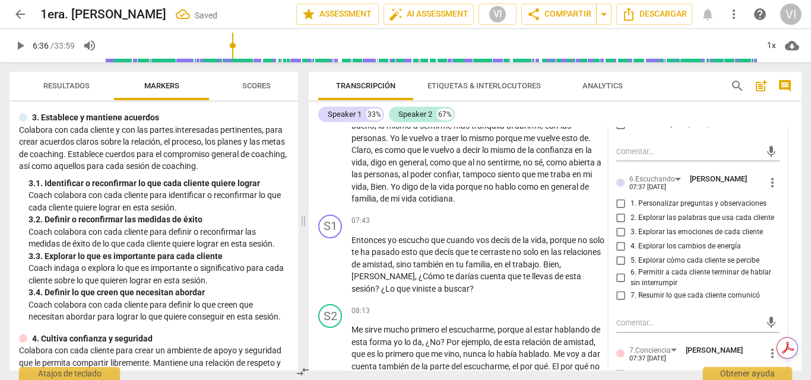
scroll to position [1579, 0]
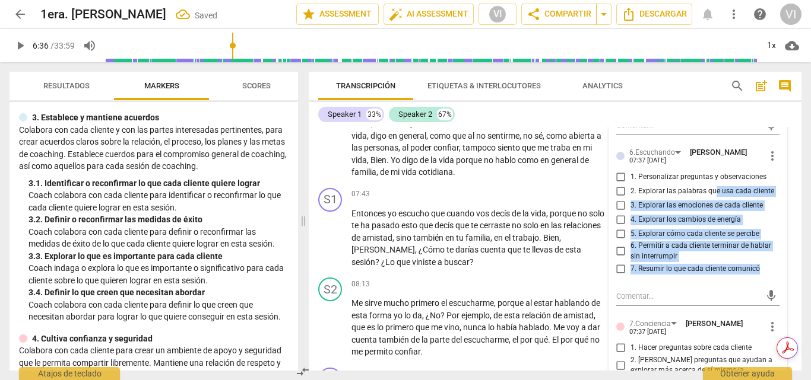
drag, startPoint x: 710, startPoint y: 271, endPoint x: 713, endPoint y: 183, distance: 87.3
click at [713, 183] on div "6.Escuchando [PERSON_NAME] 07:37 [DATE] more_vert 1. Personalizar preguntas y o…" at bounding box center [698, 227] width 164 height 161
click at [487, 278] on div "08:13 + Add competency keyboard_arrow_right" at bounding box center [481, 284] width 260 height 13
click at [619, 170] on input "1. Personalizar preguntas y observaciones" at bounding box center [620, 177] width 19 height 14
checkbox input "true"
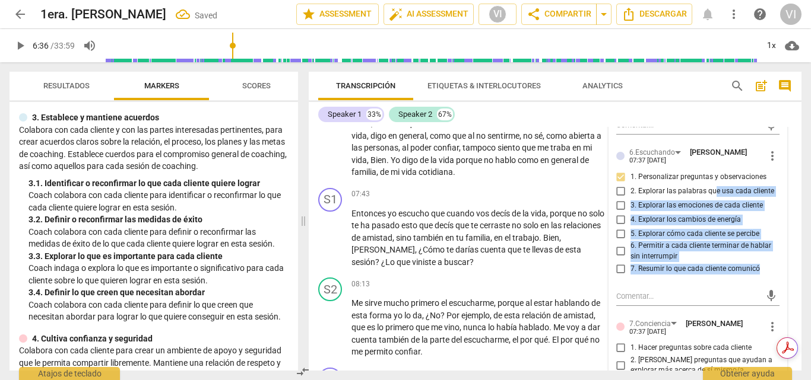
click at [618, 184] on input "2. Explorar las palabras que usa cada cliente" at bounding box center [620, 191] width 19 height 14
checkbox input "true"
click at [618, 227] on input "5. Explorar cómo cada cliente se percibe" at bounding box center [620, 234] width 19 height 14
checkbox input "true"
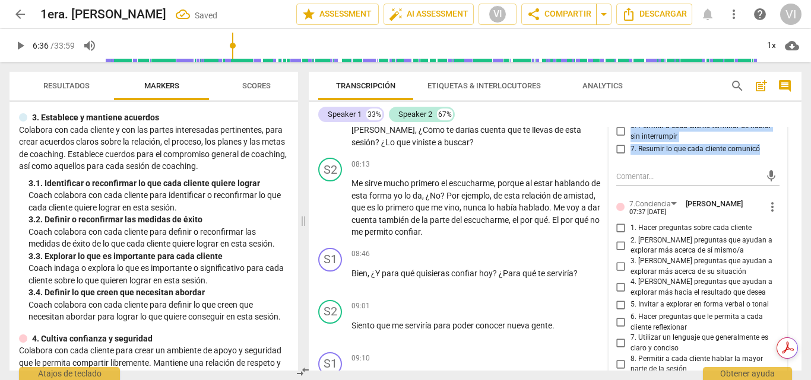
scroll to position [1698, 0]
click at [618, 240] on input "2. [PERSON_NAME] preguntas que ayudan a explorar más acerca de sí mismo/a" at bounding box center [620, 247] width 19 height 14
checkbox input "true"
click at [617, 317] on input "6. Hacer preguntas que le permita a cada cliente reflexionar" at bounding box center [620, 324] width 19 height 14
checkbox input "true"
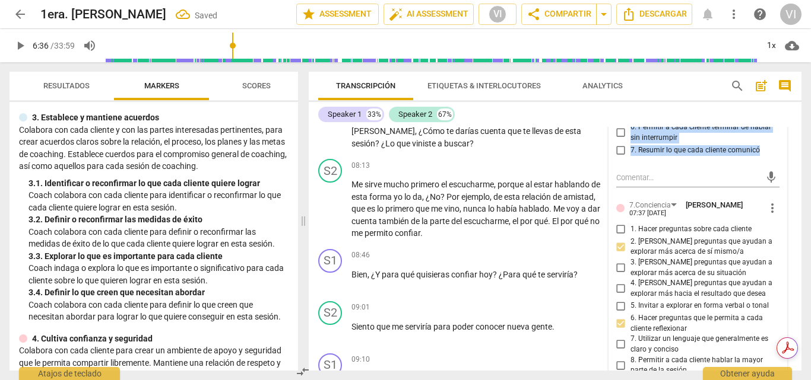
click at [617, 223] on input "1. Hacer preguntas sobre cada cliente" at bounding box center [620, 230] width 19 height 14
checkbox input "true"
click at [21, 47] on span "play_arrow" at bounding box center [20, 46] width 14 height 14
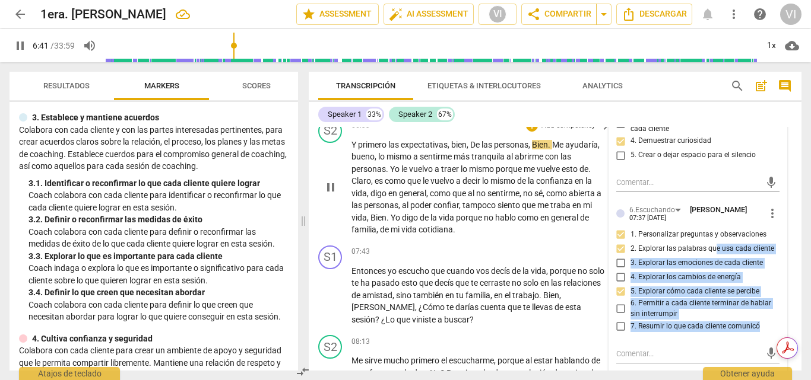
scroll to position [1462, 0]
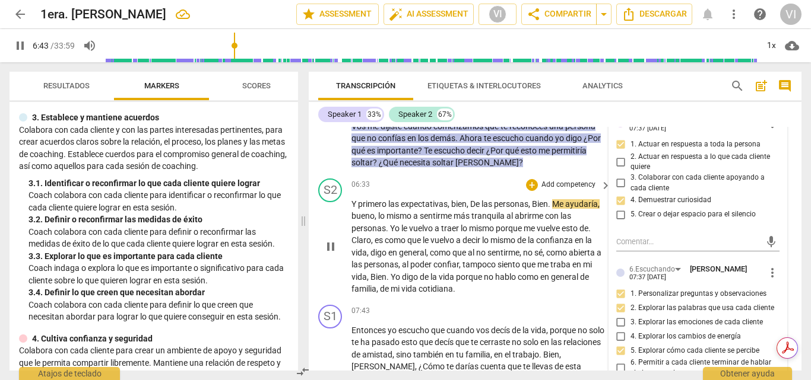
click at [502, 282] on p "Y primero las expectativas , bien , De las personas , Bien . Me ayudaría , buen…" at bounding box center [477, 246] width 253 height 97
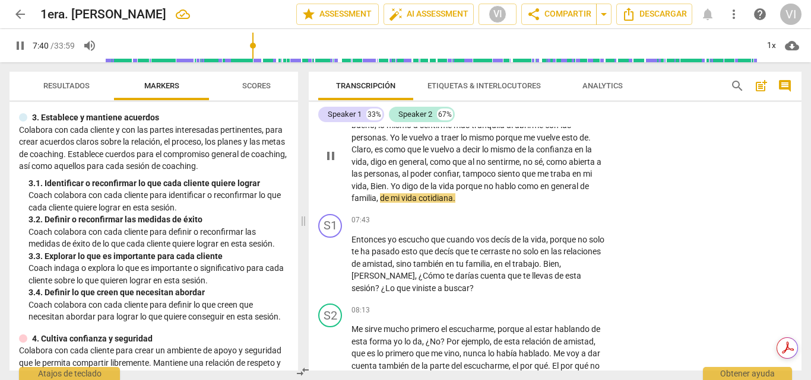
scroll to position [1581, 0]
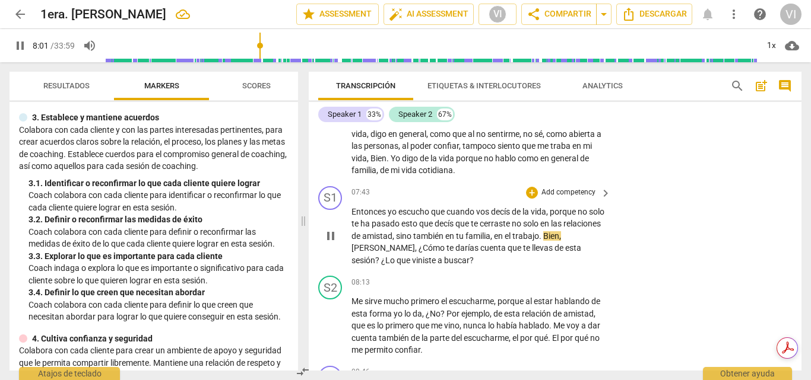
click at [575, 188] on p "Add competency" at bounding box center [568, 193] width 56 height 11
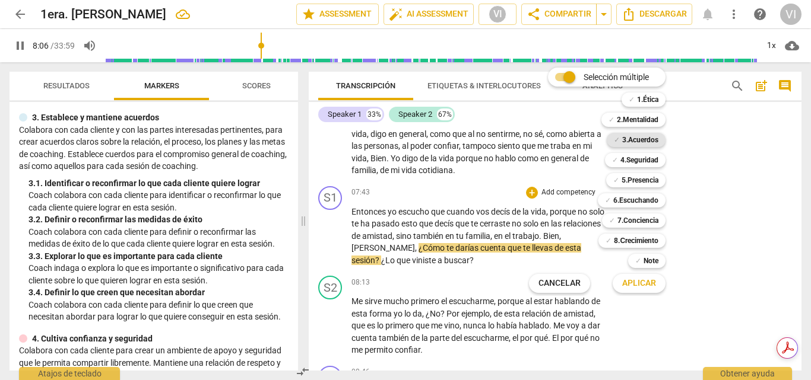
click at [634, 147] on b "3.Acuerdos" at bounding box center [640, 140] width 36 height 14
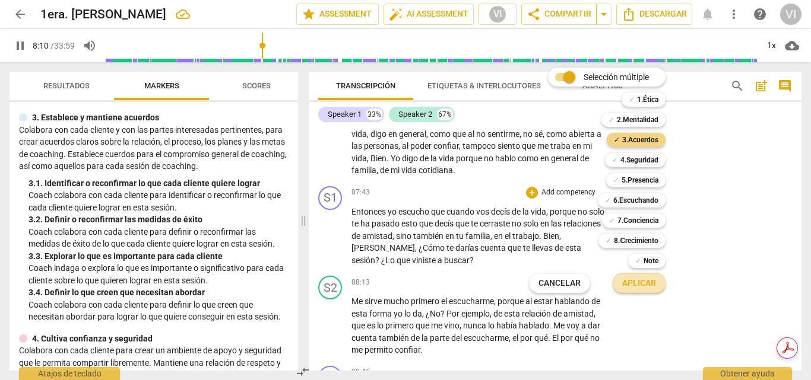
click at [638, 286] on span "Aplicar" at bounding box center [639, 284] width 34 height 12
type input "491"
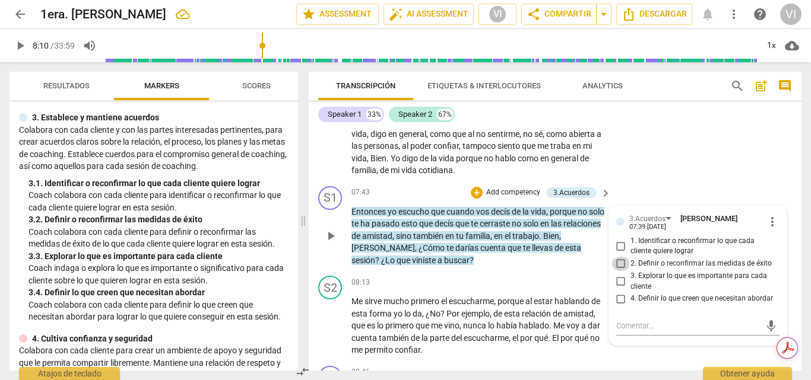
click at [619, 257] on input "2. Definir o reconfirmar las medidas de éxito" at bounding box center [620, 264] width 19 height 14
checkbox input "true"
